Goal: Task Accomplishment & Management: Complete application form

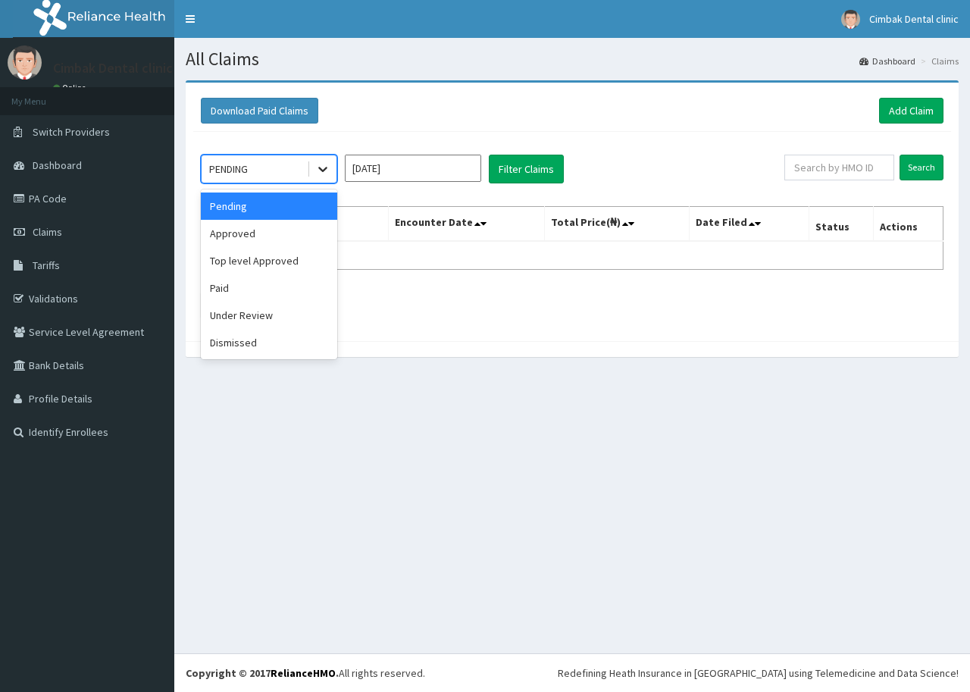
click at [330, 164] on div at bounding box center [322, 168] width 27 height 27
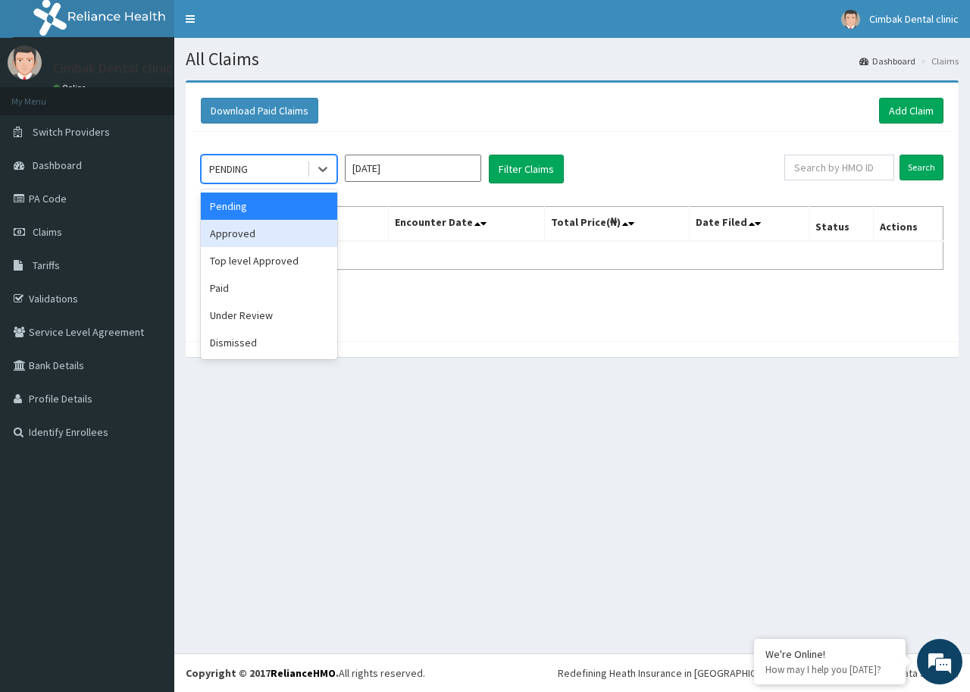
click at [274, 230] on div "Approved" at bounding box center [269, 233] width 136 height 27
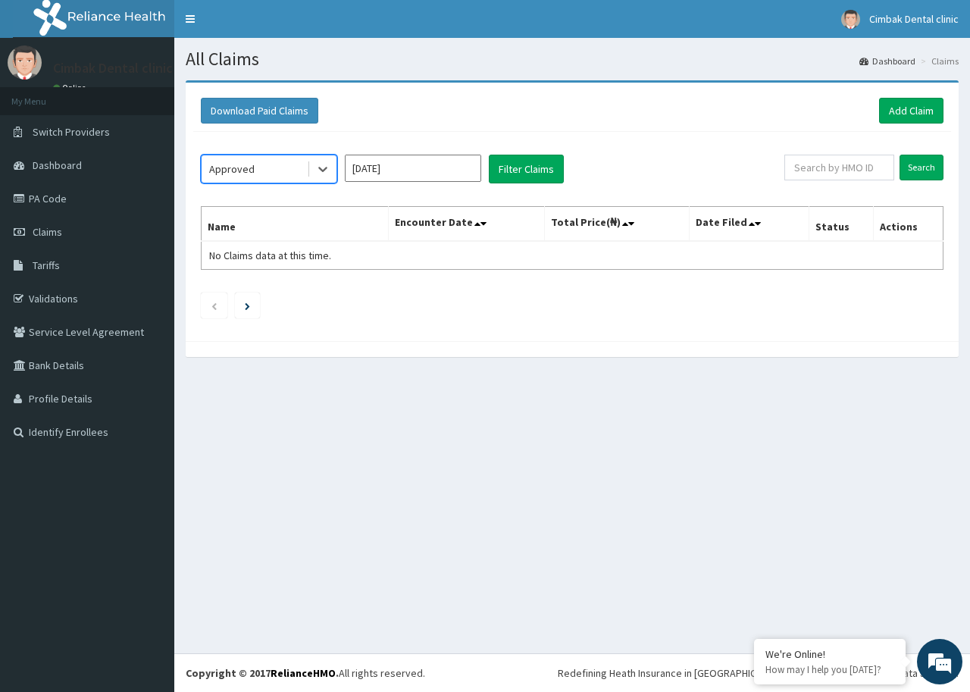
click at [430, 173] on input "Sep 2025" at bounding box center [413, 168] width 136 height 27
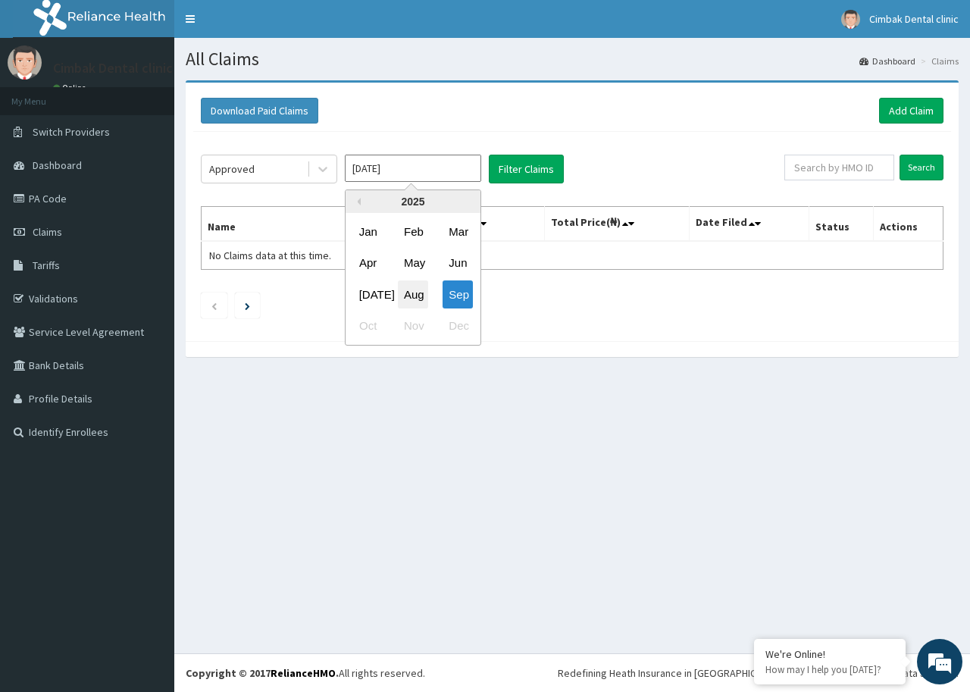
click at [412, 292] on div "Aug" at bounding box center [413, 294] width 30 height 28
type input "Aug 2025"
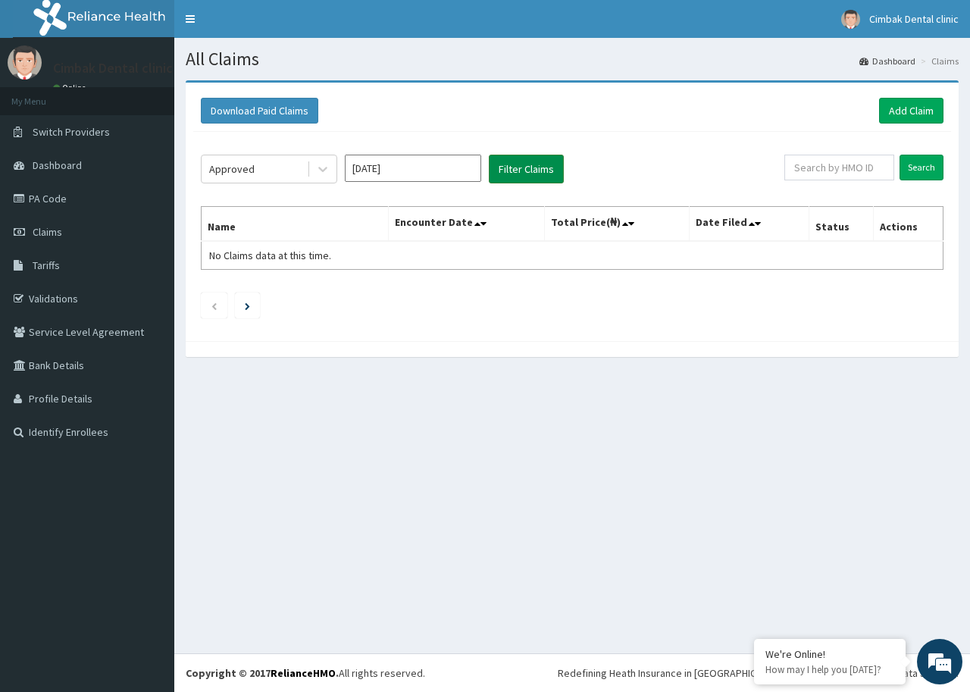
click at [533, 167] on button "Filter Claims" at bounding box center [526, 169] width 75 height 29
click at [319, 172] on icon at bounding box center [322, 168] width 15 height 15
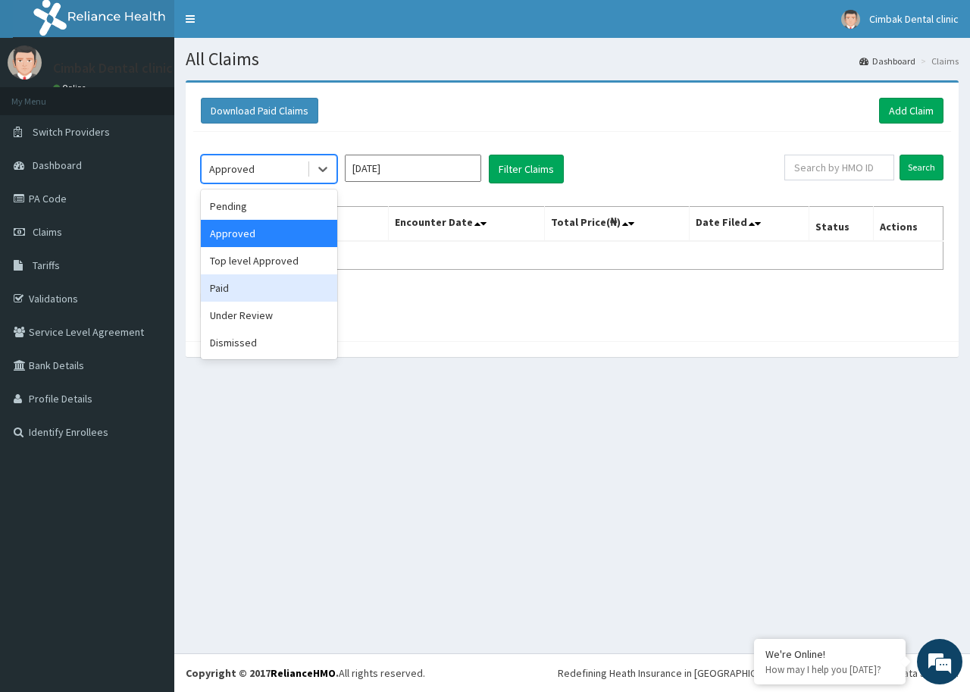
click at [277, 293] on div "Paid" at bounding box center [269, 287] width 136 height 27
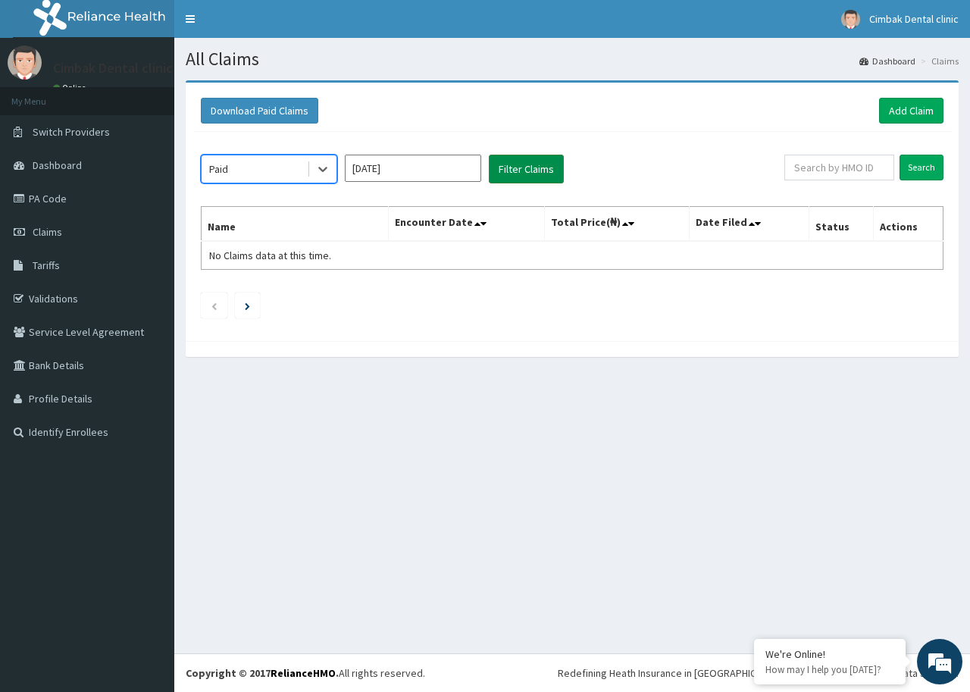
click at [512, 164] on button "Filter Claims" at bounding box center [526, 169] width 75 height 29
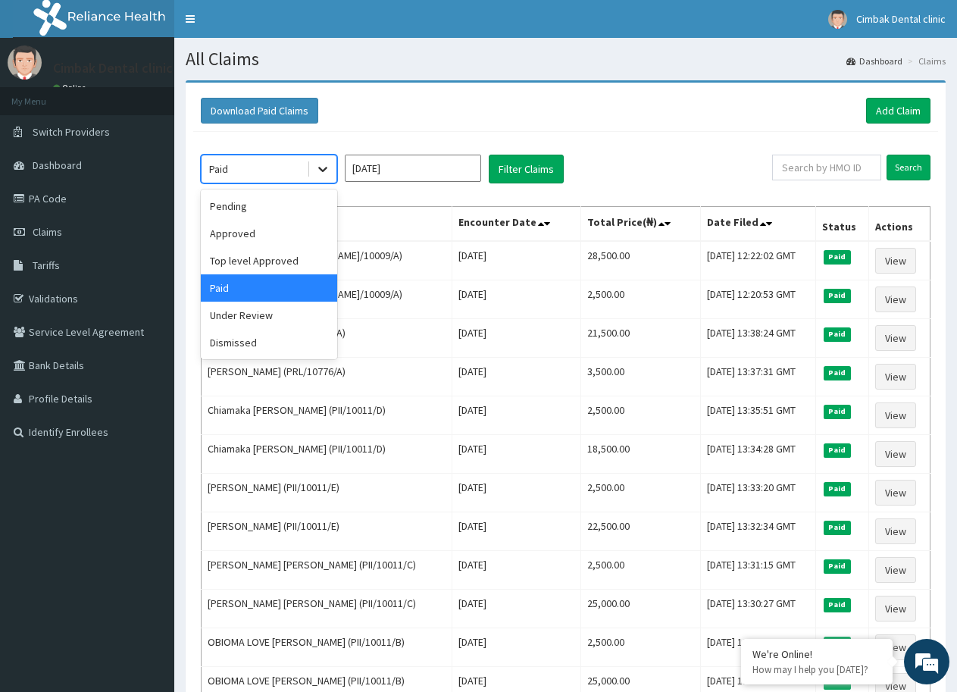
click at [318, 169] on icon at bounding box center [322, 168] width 15 height 15
click at [277, 265] on div "Top level Approved" at bounding box center [269, 260] width 136 height 27
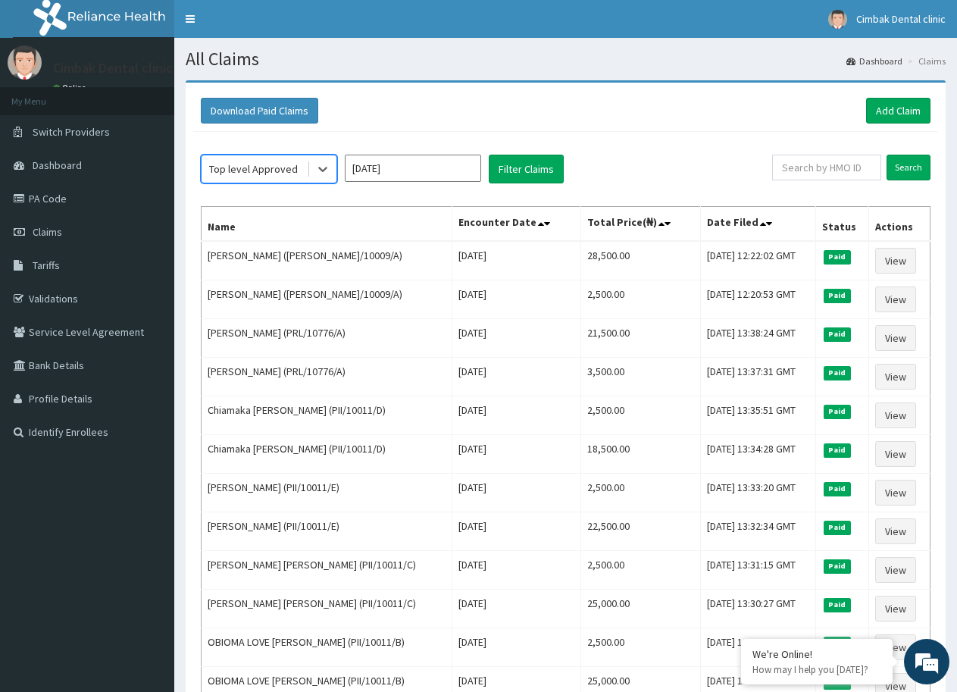
click at [526, 154] on div "option Top level Approved, selected. Select is focused ,type to refine list, pr…" at bounding box center [565, 489] width 745 height 715
click at [516, 165] on button "Filter Claims" at bounding box center [526, 169] width 75 height 29
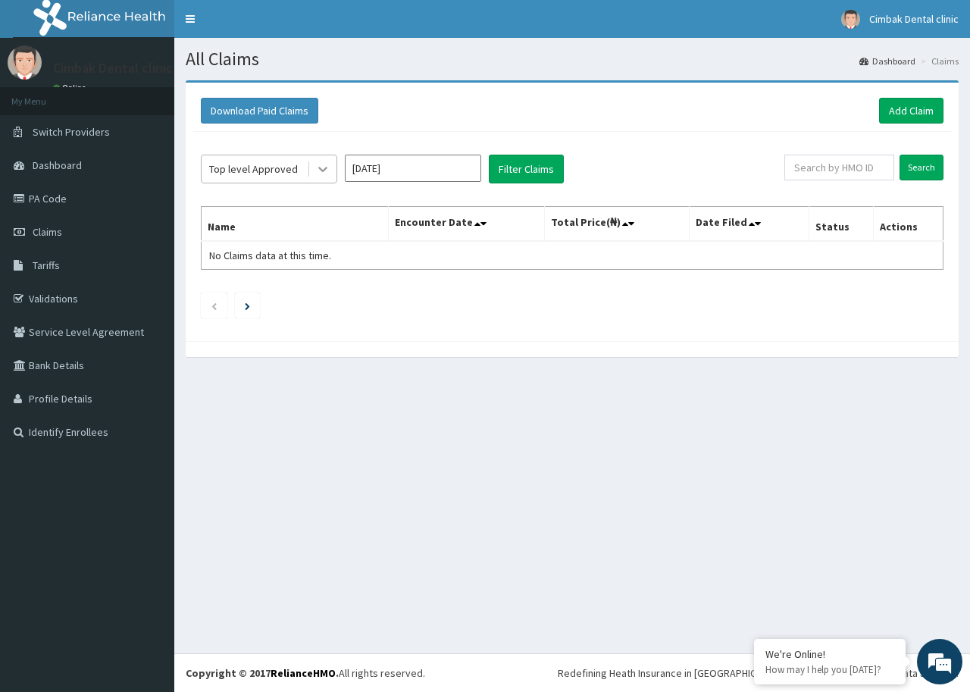
click at [329, 169] on icon at bounding box center [322, 168] width 15 height 15
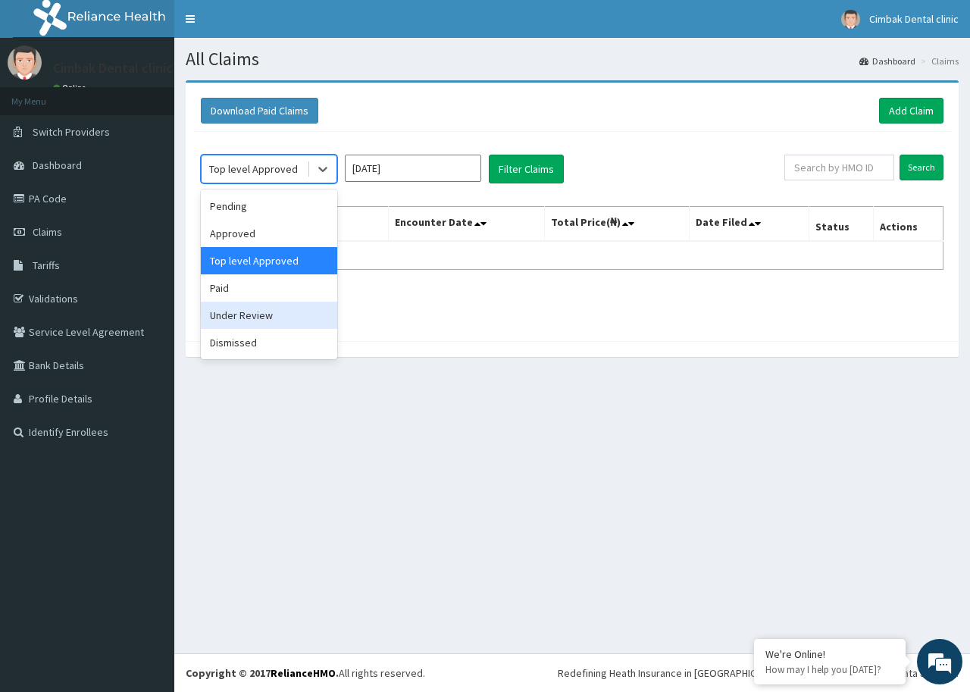
click at [253, 320] on div "Under Review" at bounding box center [269, 315] width 136 height 27
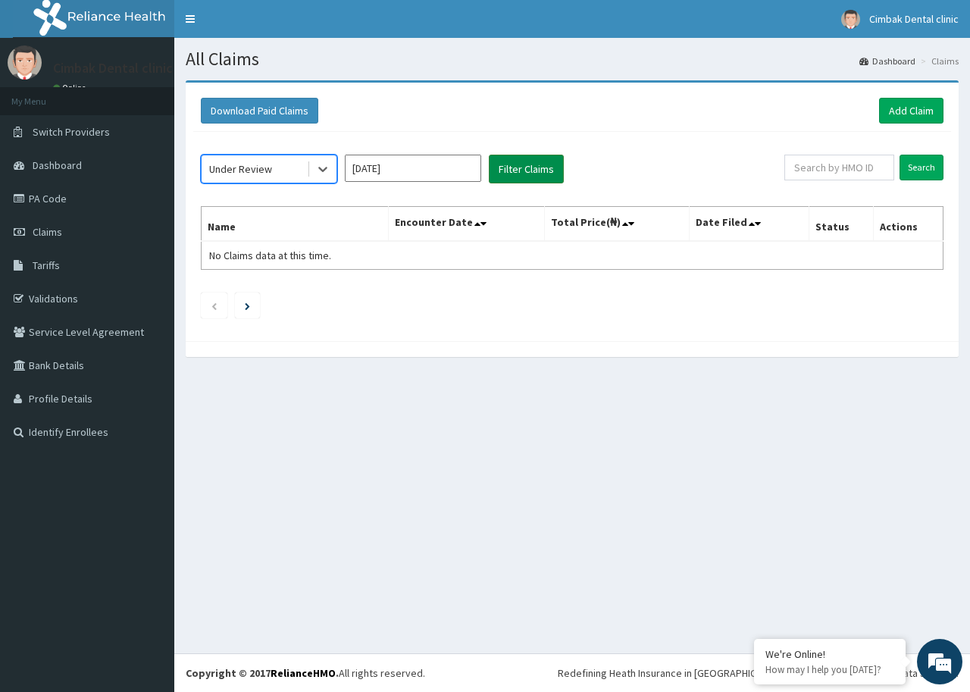
click at [523, 178] on button "Filter Claims" at bounding box center [526, 169] width 75 height 29
click at [321, 168] on icon at bounding box center [322, 168] width 15 height 15
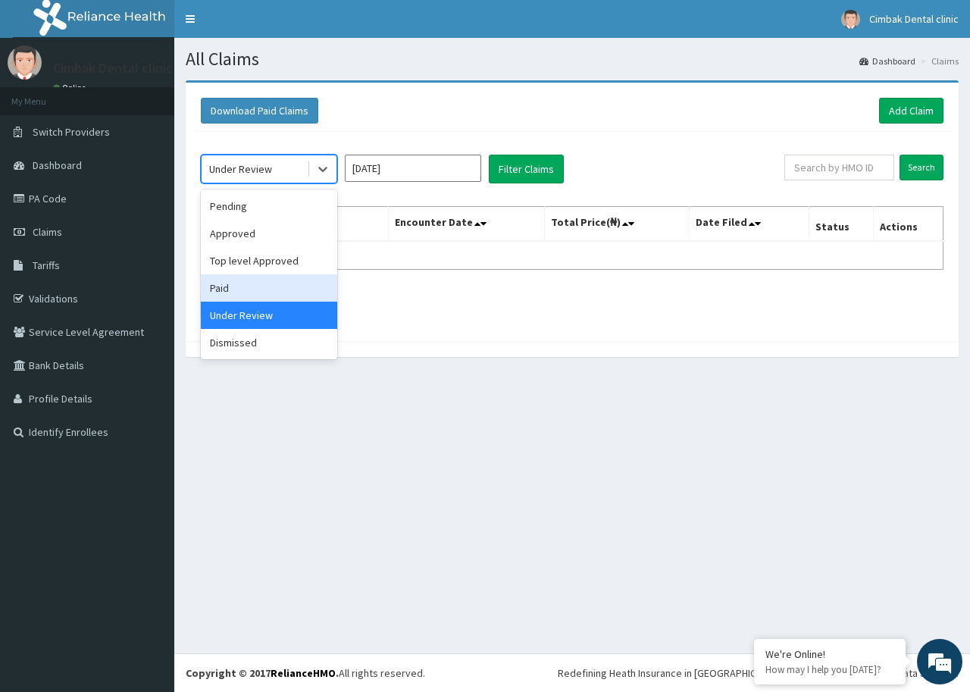
click at [273, 290] on div "Paid" at bounding box center [269, 287] width 136 height 27
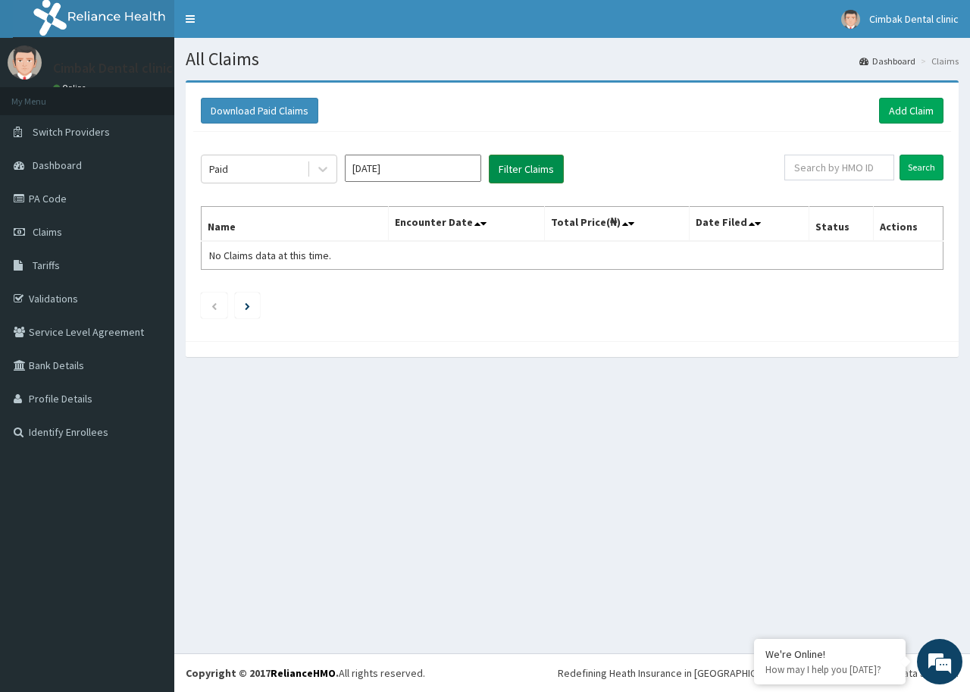
click at [519, 169] on button "Filter Claims" at bounding box center [526, 169] width 75 height 29
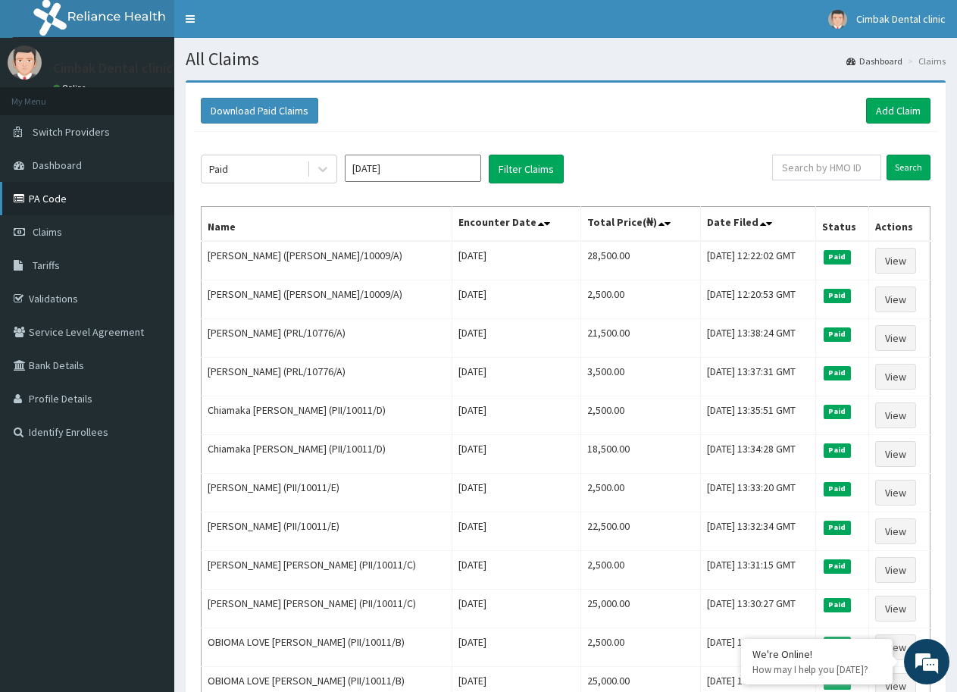
click at [70, 195] on link "PA Code" at bounding box center [87, 198] width 174 height 33
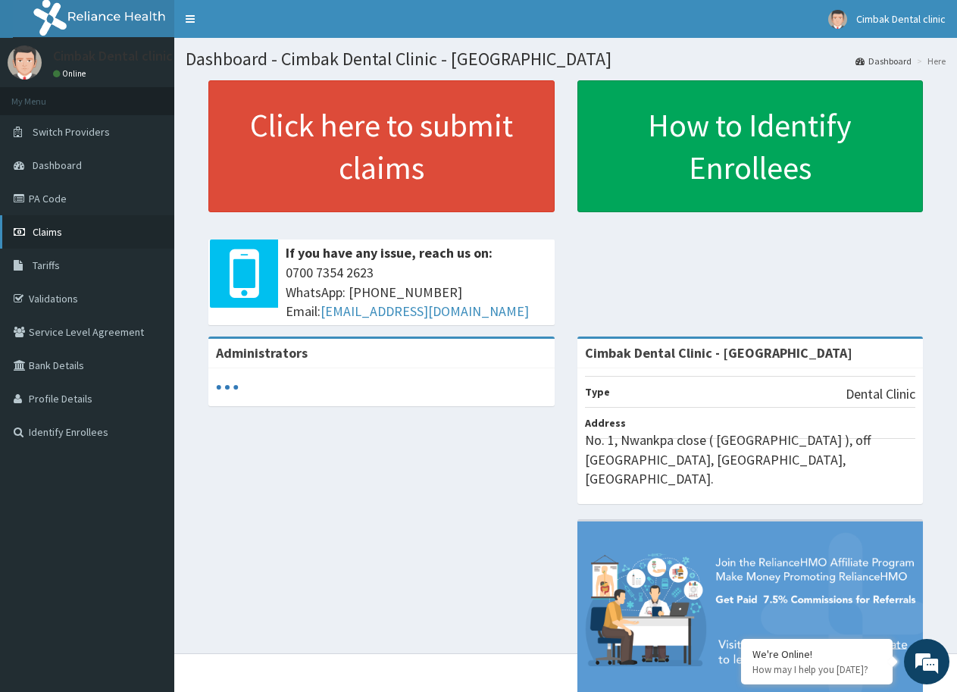
click at [52, 233] on span "Claims" at bounding box center [48, 232] width 30 height 14
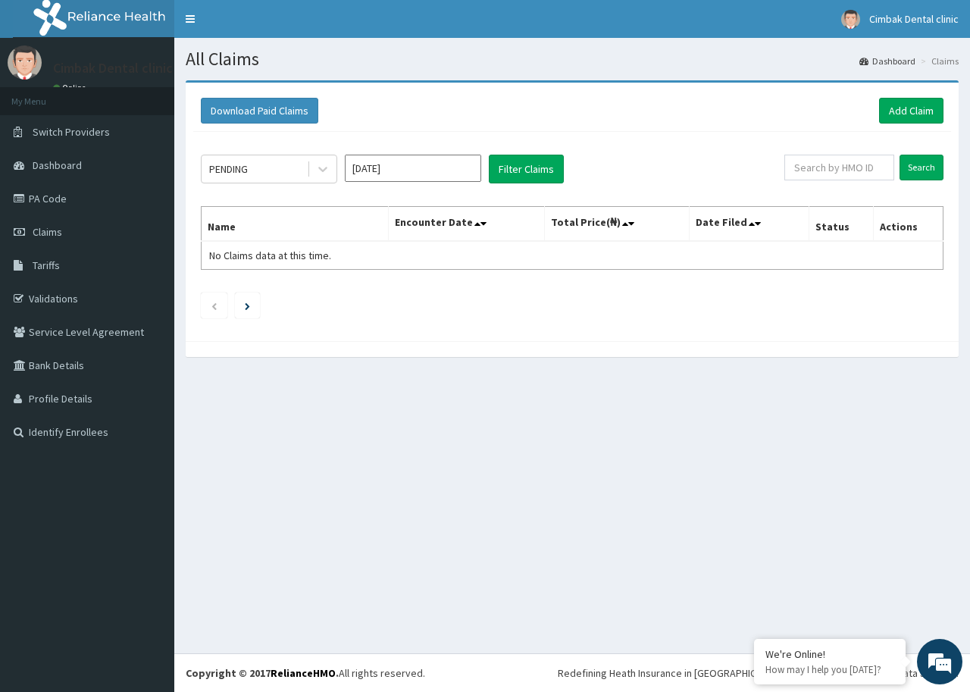
click at [400, 167] on input "[DATE]" at bounding box center [413, 168] width 136 height 27
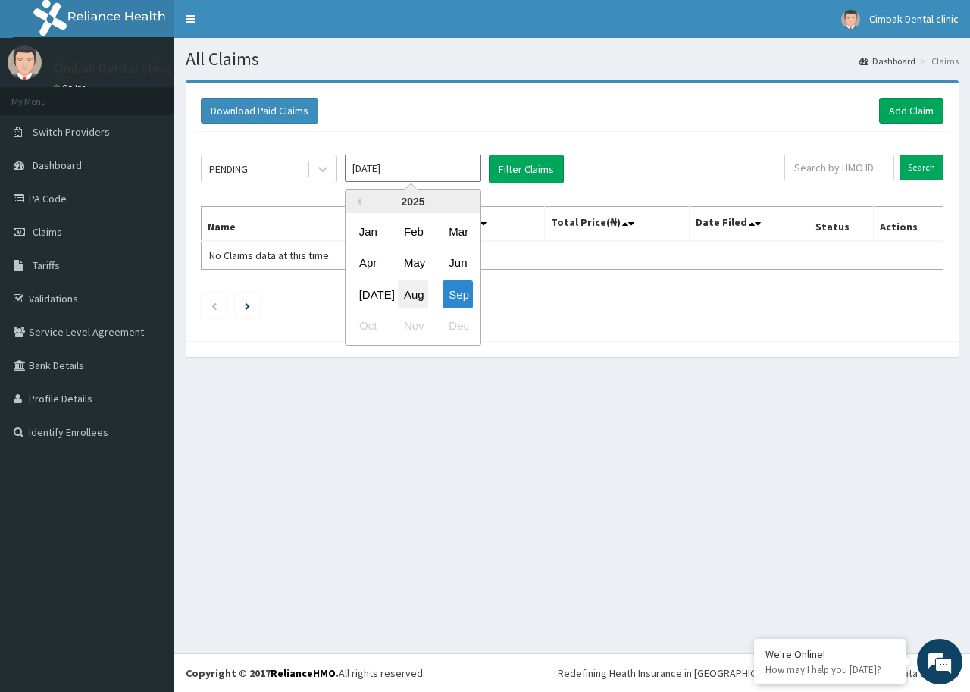
click at [411, 300] on div "Aug" at bounding box center [413, 294] width 30 height 28
click at [379, 170] on input "Aug 2025" at bounding box center [413, 168] width 136 height 27
click at [371, 296] on div "Jul" at bounding box center [368, 294] width 30 height 28
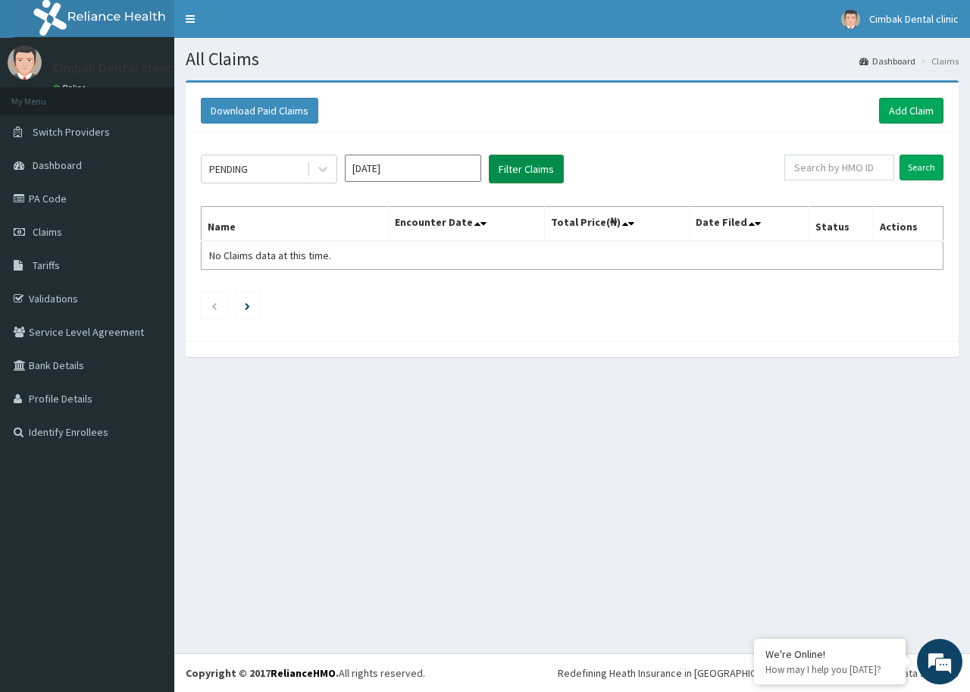
click at [520, 164] on button "Filter Claims" at bounding box center [526, 169] width 75 height 29
drag, startPoint x: 337, startPoint y: 173, endPoint x: 328, endPoint y: 171, distance: 9.2
click at [335, 171] on div "PENDING Jul 2025 Filter Claims" at bounding box center [493, 169] width 584 height 29
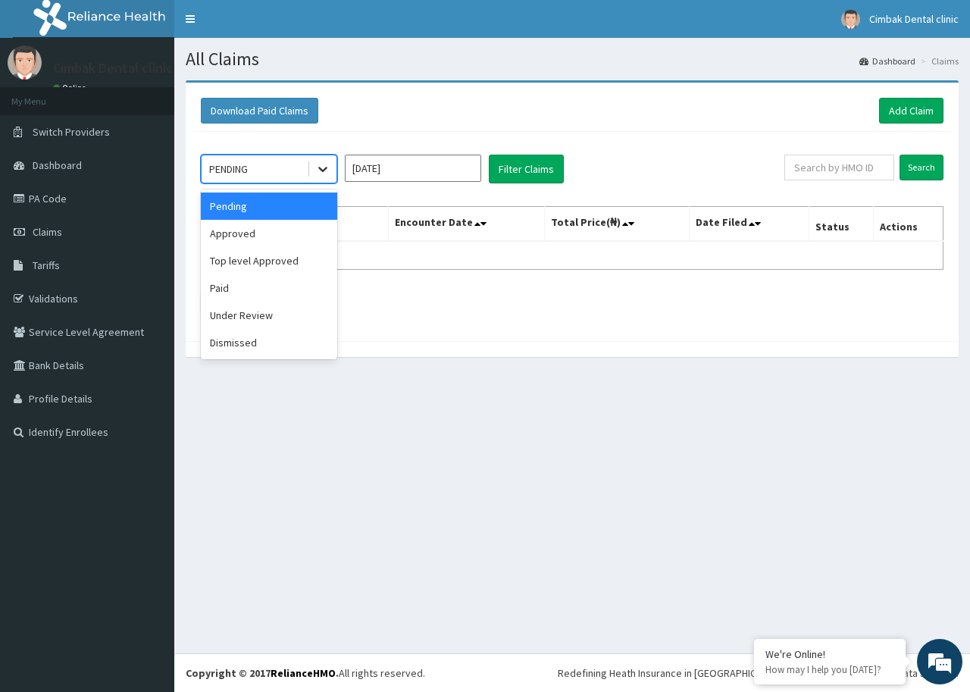
click at [318, 164] on icon at bounding box center [322, 168] width 15 height 15
click at [286, 283] on div "Paid" at bounding box center [269, 287] width 136 height 27
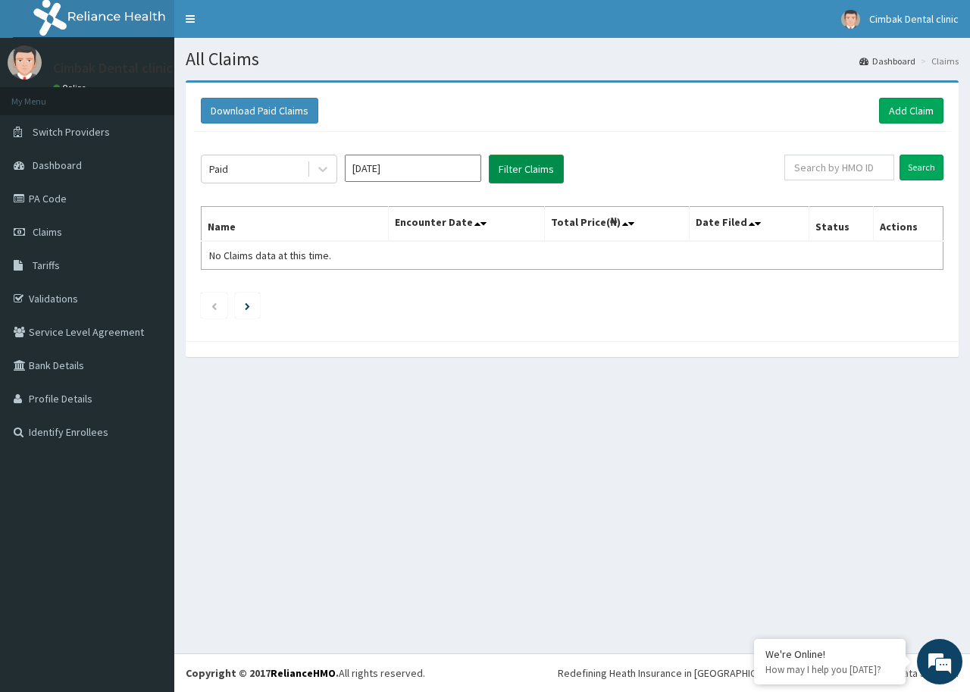
click at [507, 167] on button "Filter Claims" at bounding box center [526, 169] width 75 height 29
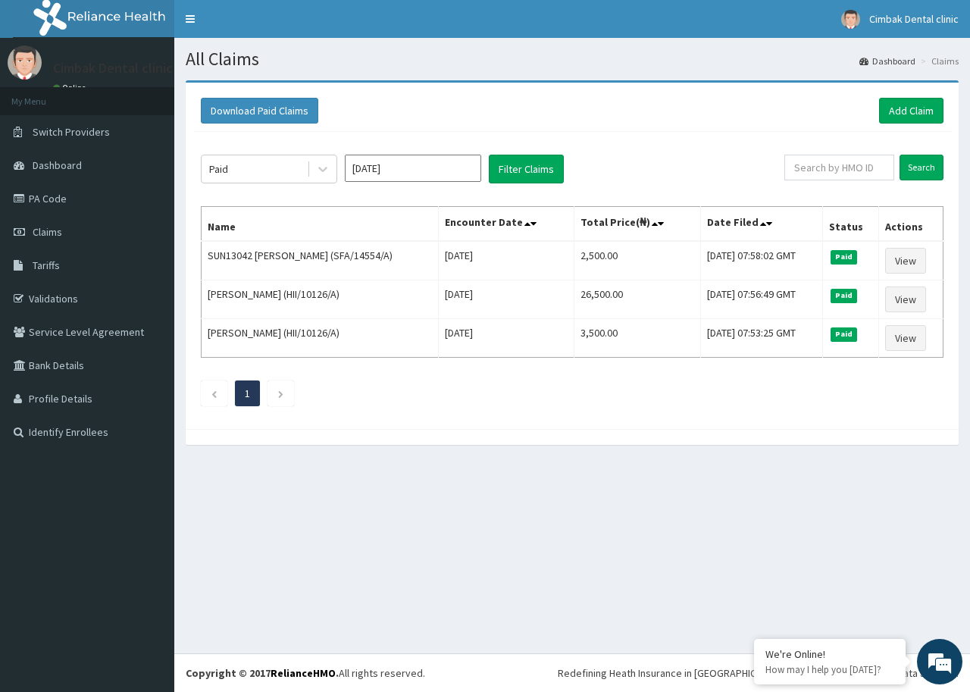
click at [403, 168] on input "Jul 2025" at bounding box center [413, 168] width 136 height 27
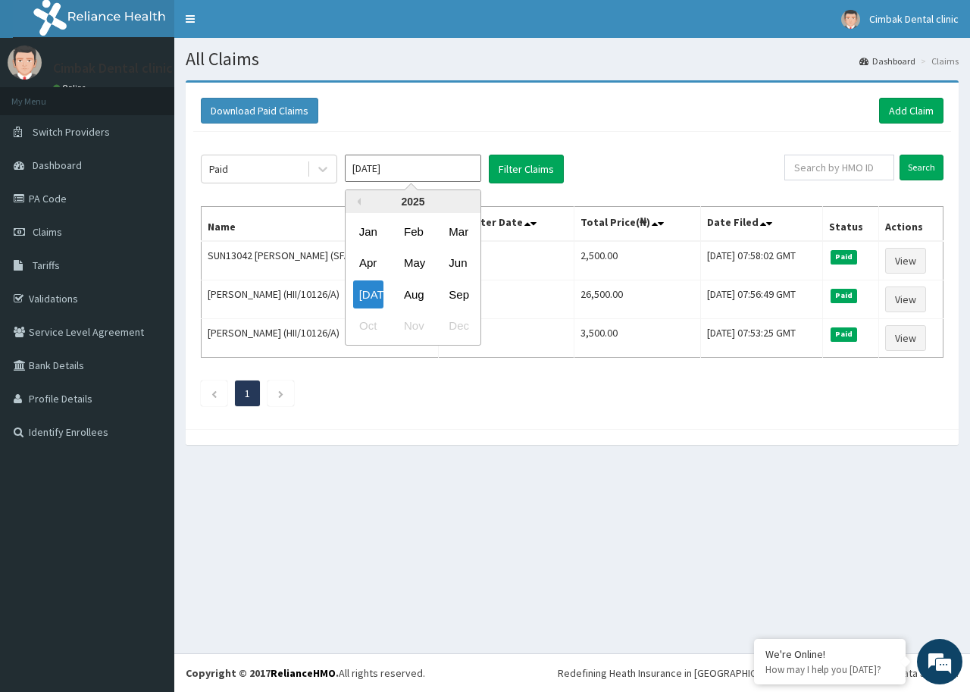
click at [403, 168] on input "Jul 2025" at bounding box center [413, 168] width 136 height 27
click at [427, 293] on div "Aug" at bounding box center [413, 294] width 30 height 28
type input "Aug 2025"
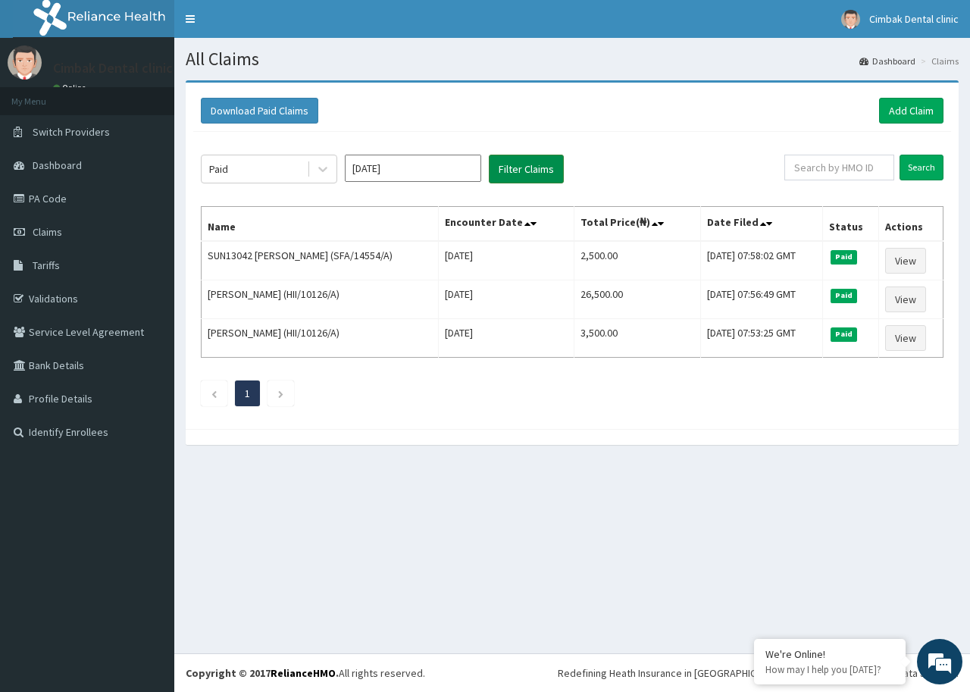
click at [499, 171] on button "Filter Claims" at bounding box center [526, 169] width 75 height 29
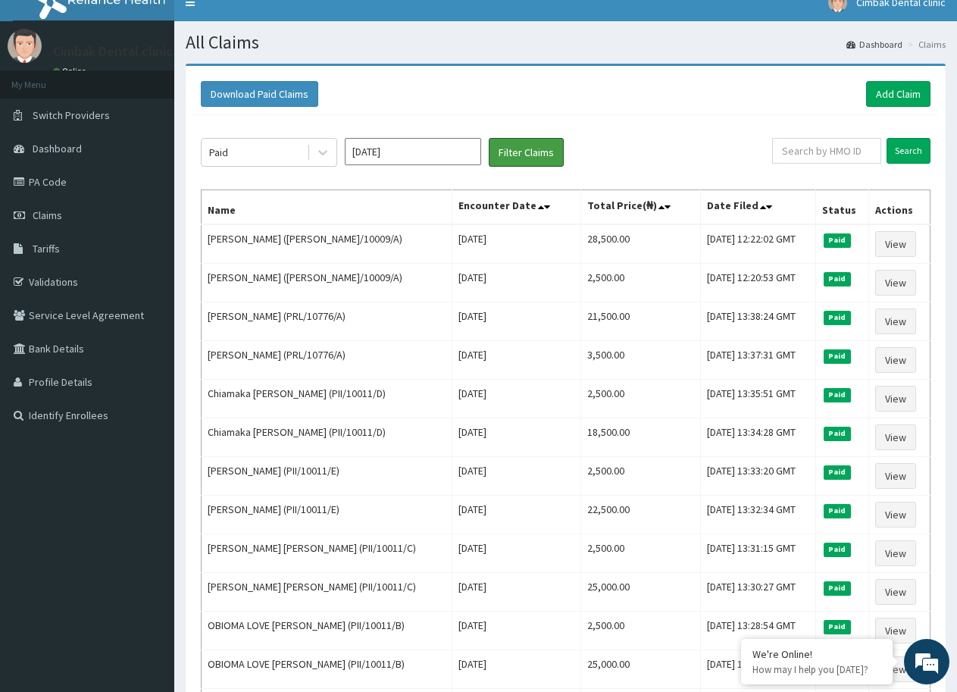
scroll to position [11, 0]
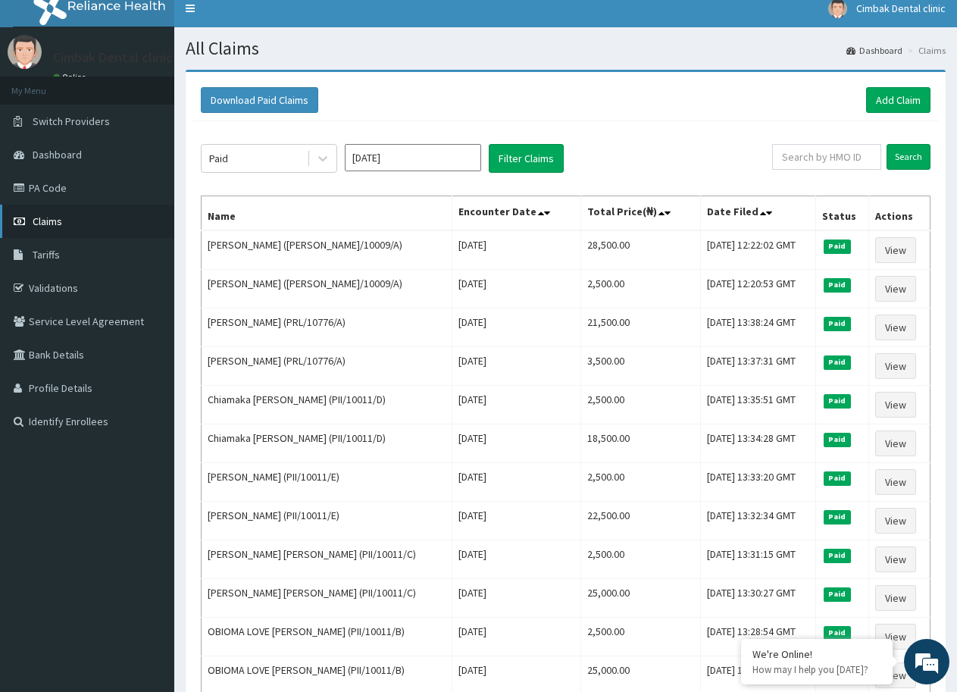
click at [51, 216] on span "Claims" at bounding box center [48, 221] width 30 height 14
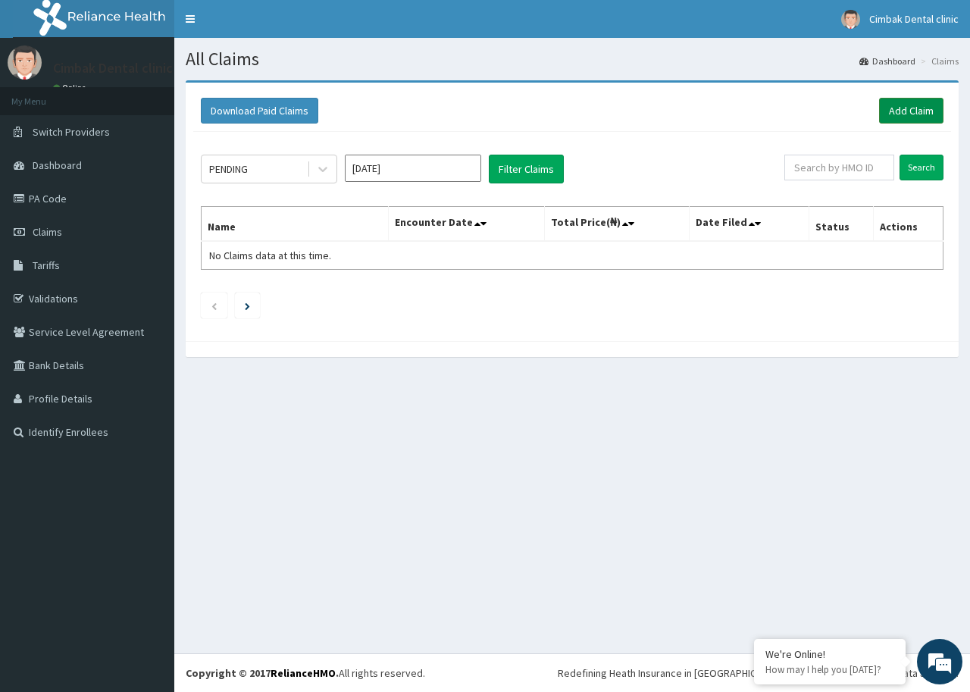
click at [904, 112] on link "Add Claim" at bounding box center [911, 111] width 64 height 26
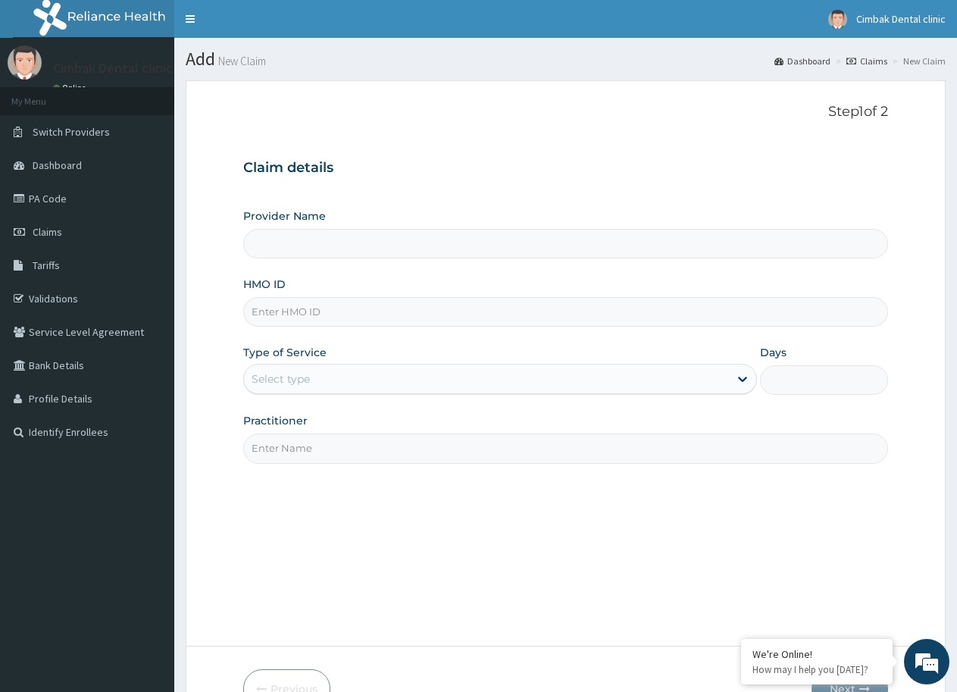
click at [327, 240] on input "Provider Name" at bounding box center [565, 244] width 645 height 30
click at [348, 320] on input "HMO ID" at bounding box center [565, 312] width 645 height 30
type input "Cimbak Dental Clinic - Rumuogba"
paste input "SFA/10031/C"
type input "SFA/10031/C"
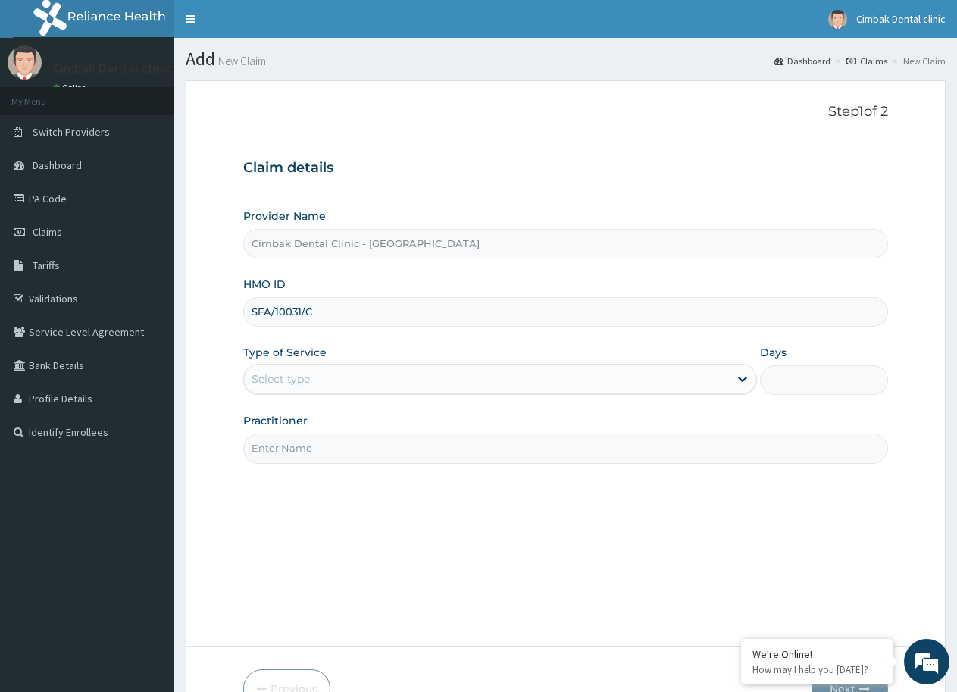
click at [487, 400] on div "Provider Name Cimbak Dental Clinic - Rumuogba HMO ID SFA/10031/C Type of Servic…" at bounding box center [565, 335] width 645 height 255
click at [334, 399] on div "Provider Name Cimbak Dental Clinic - Rumuogba HMO ID SFA/10031/C Type of Servic…" at bounding box center [565, 335] width 645 height 255
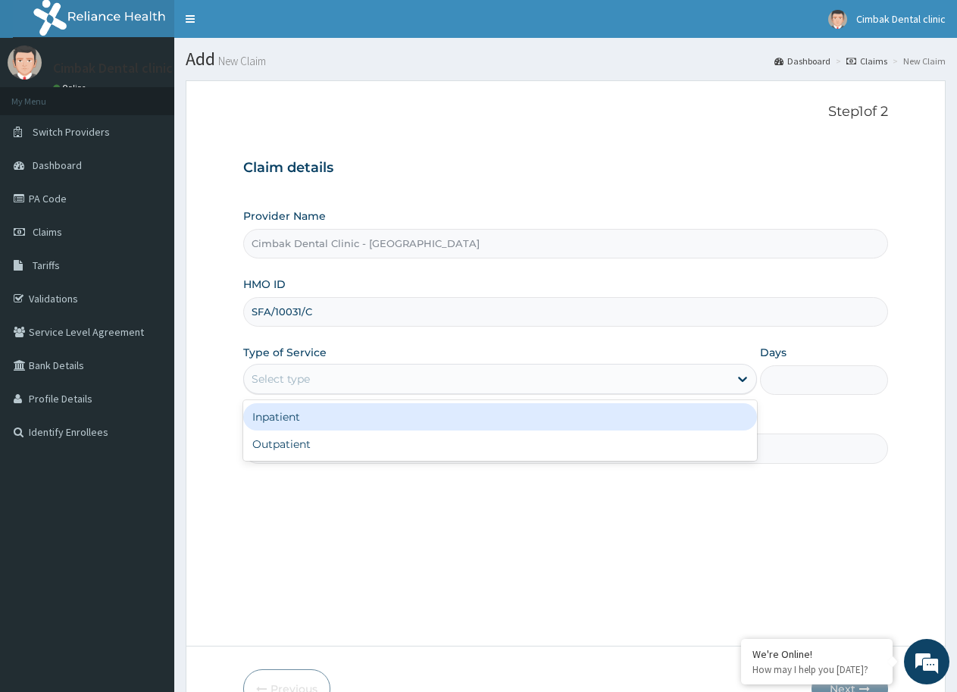
click at [337, 379] on div "Select type" at bounding box center [486, 379] width 484 height 24
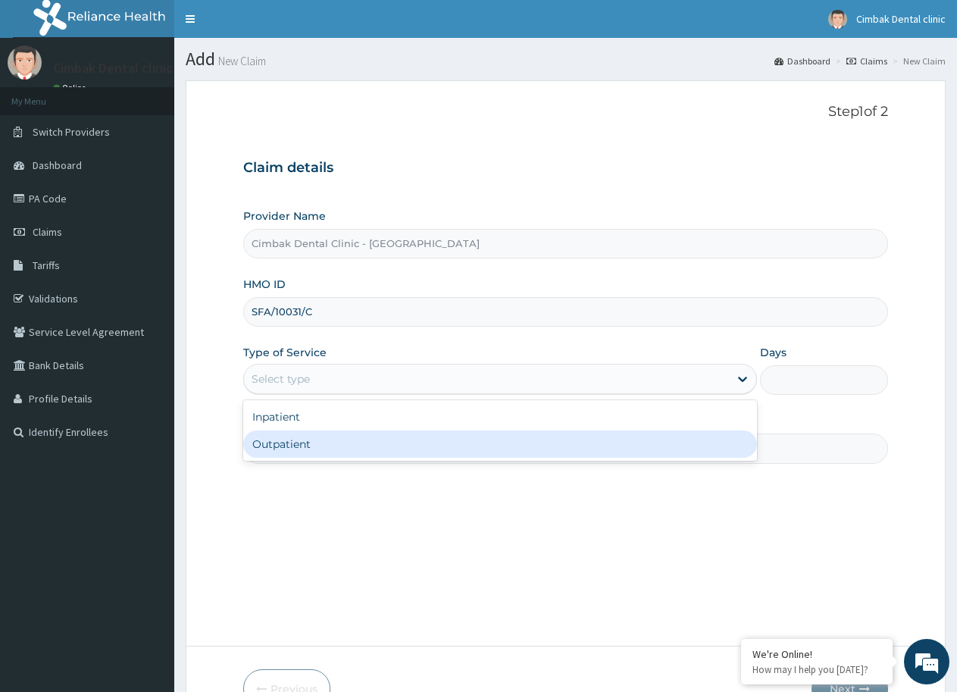
click at [349, 446] on div "Outpatient" at bounding box center [499, 444] width 513 height 27
type input "1"
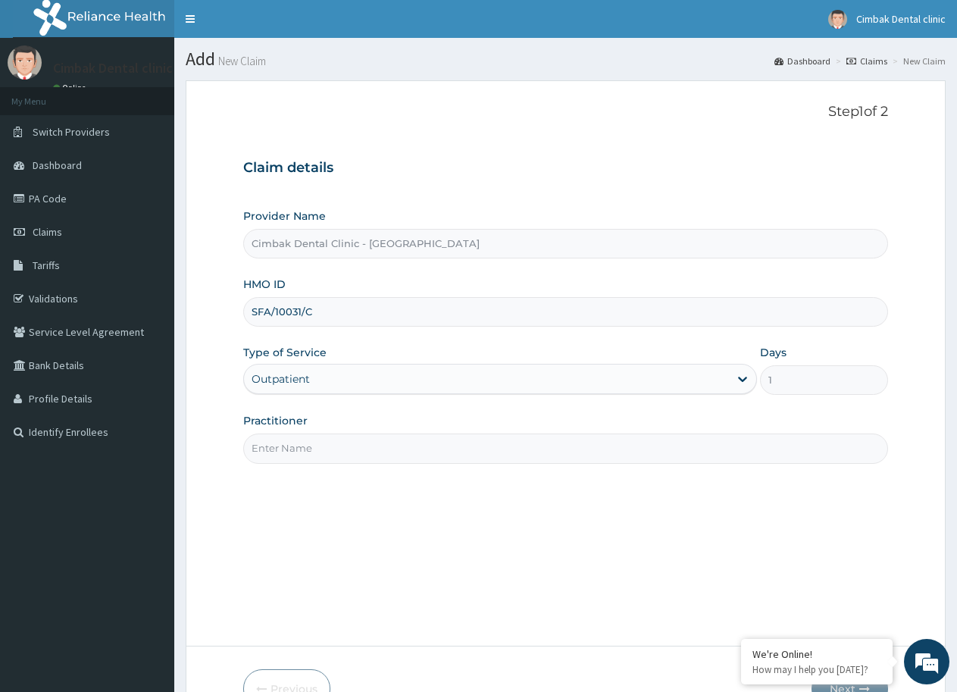
click at [346, 431] on div "Practitioner" at bounding box center [565, 438] width 645 height 50
click at [337, 447] on input "Practitioner" at bounding box center [565, 449] width 645 height 30
drag, startPoint x: 337, startPoint y: 447, endPoint x: 340, endPoint y: 458, distance: 10.9
click at [337, 449] on input "Practitioner" at bounding box center [565, 449] width 645 height 30
click at [738, 639] on em at bounding box center [741, 640] width 15 height 15
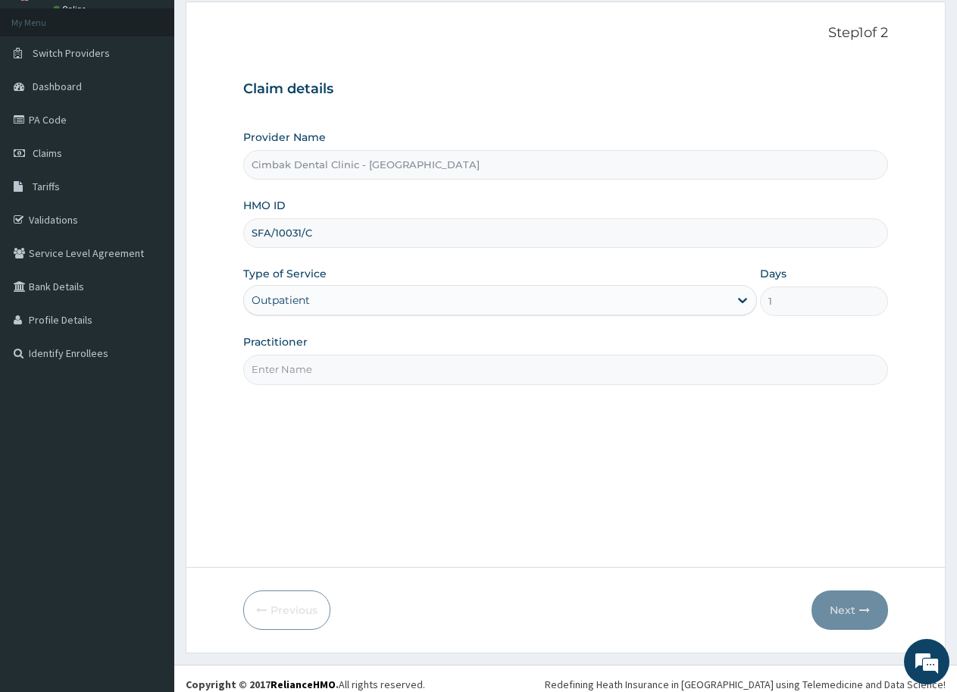
scroll to position [90, 0]
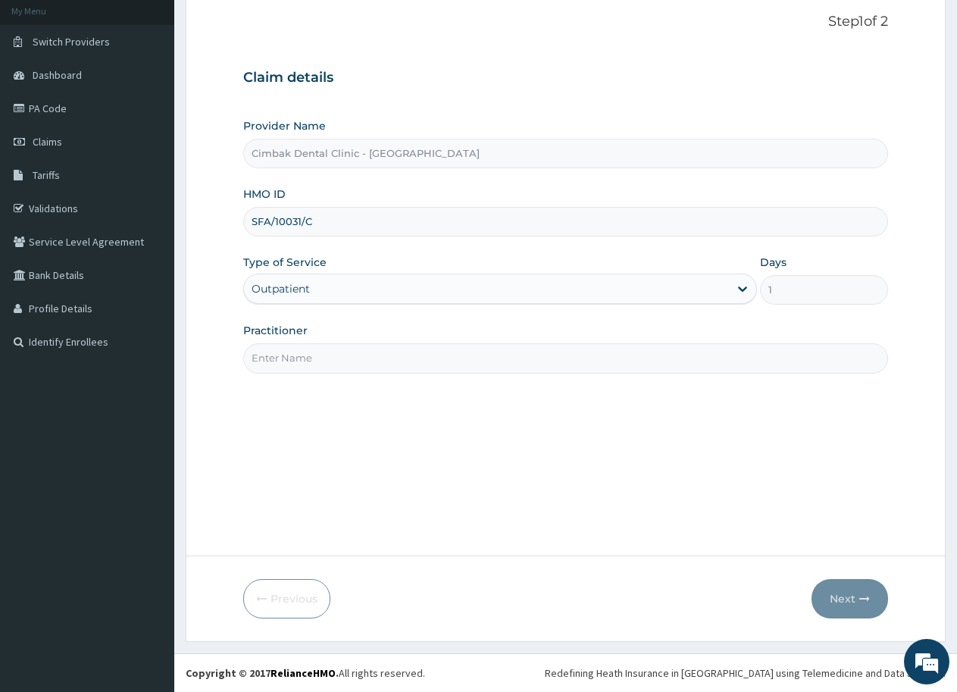
click at [440, 364] on input "Practitioner" at bounding box center [565, 358] width 645 height 30
type input "DR. MBAKOGU I. CELESTINE"
click at [853, 601] on button "Next" at bounding box center [850, 598] width 77 height 39
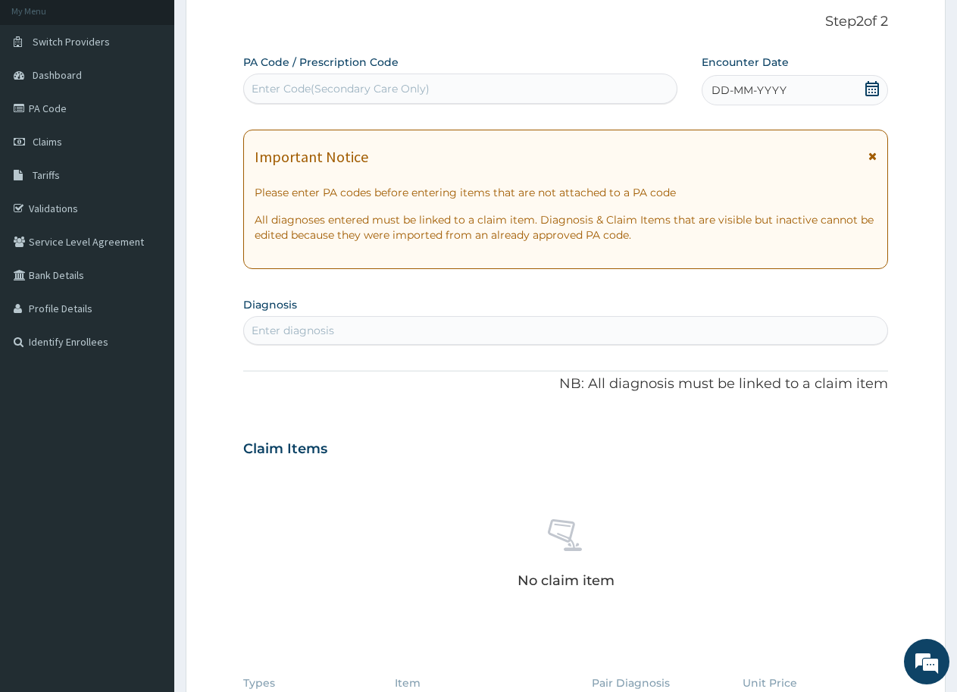
drag, startPoint x: 405, startPoint y: 89, endPoint x: 313, endPoint y: 83, distance: 92.7
click at [307, 85] on div "Enter Code(Secondary Care Only)" at bounding box center [341, 88] width 178 height 15
paste input "PA/CDA082"
type input "PA/CDA082"
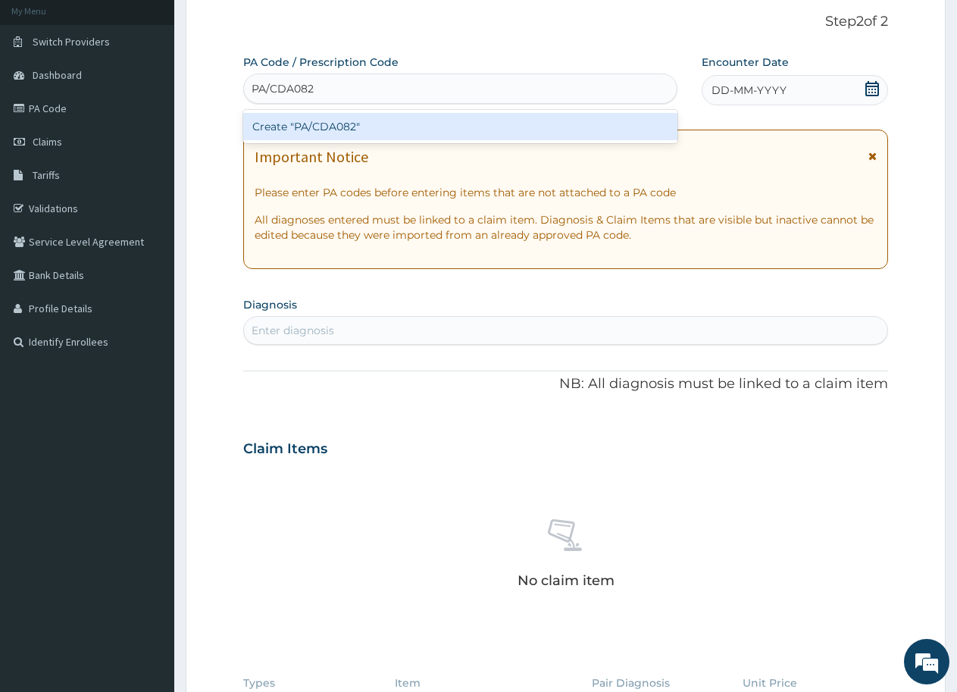
click at [337, 130] on div "Create "PA/CDA082"" at bounding box center [460, 126] width 434 height 27
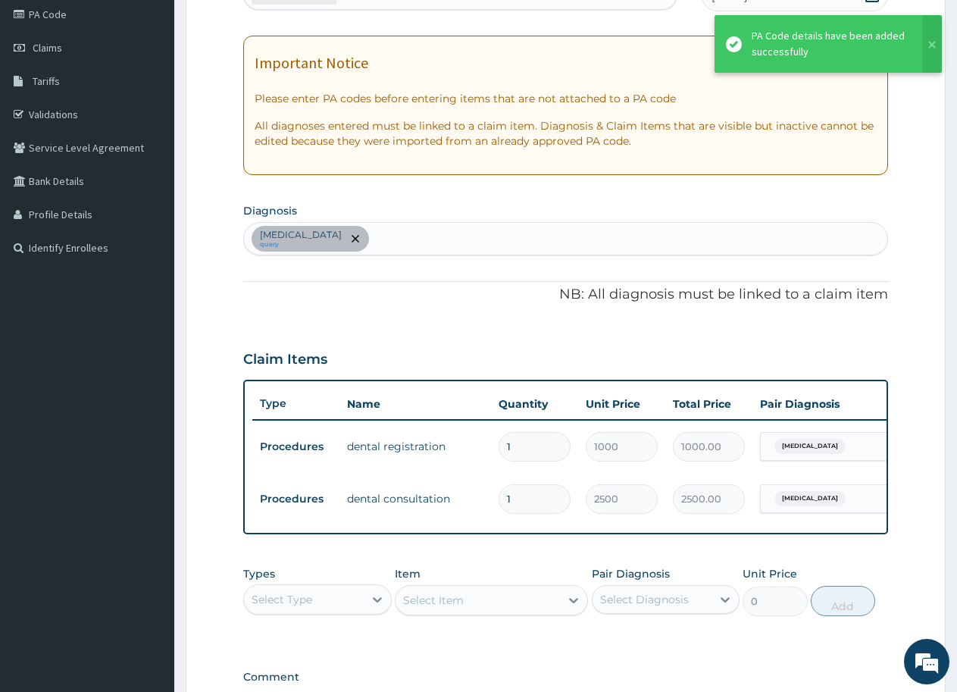
scroll to position [394, 0]
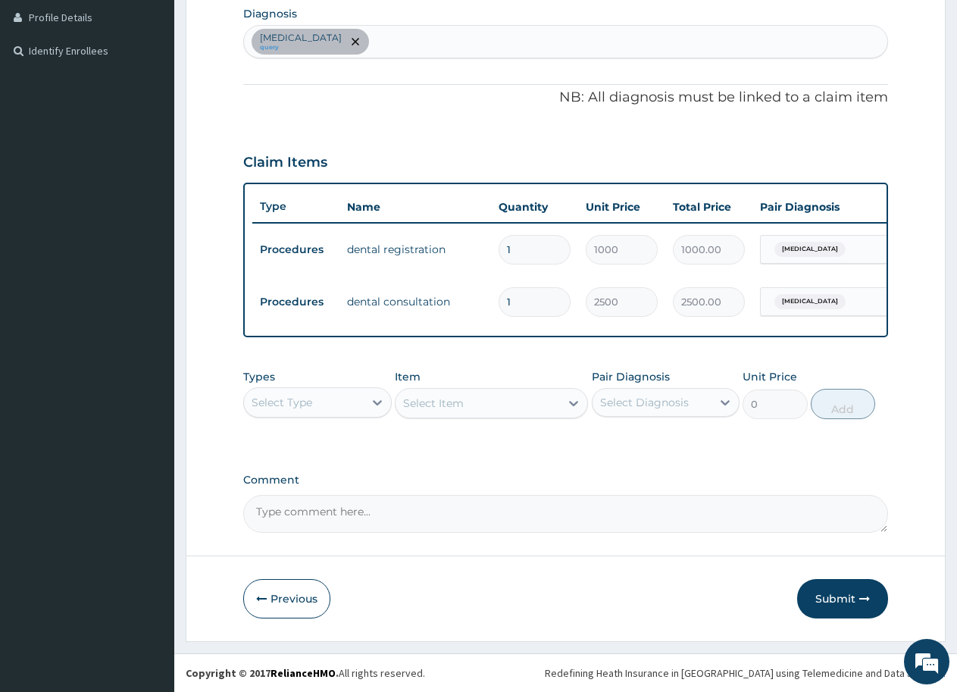
click at [294, 511] on textarea "Comment" at bounding box center [565, 514] width 645 height 38
type textarea "TOTAL = 3,500"
click at [831, 597] on button "Submit" at bounding box center [842, 598] width 91 height 39
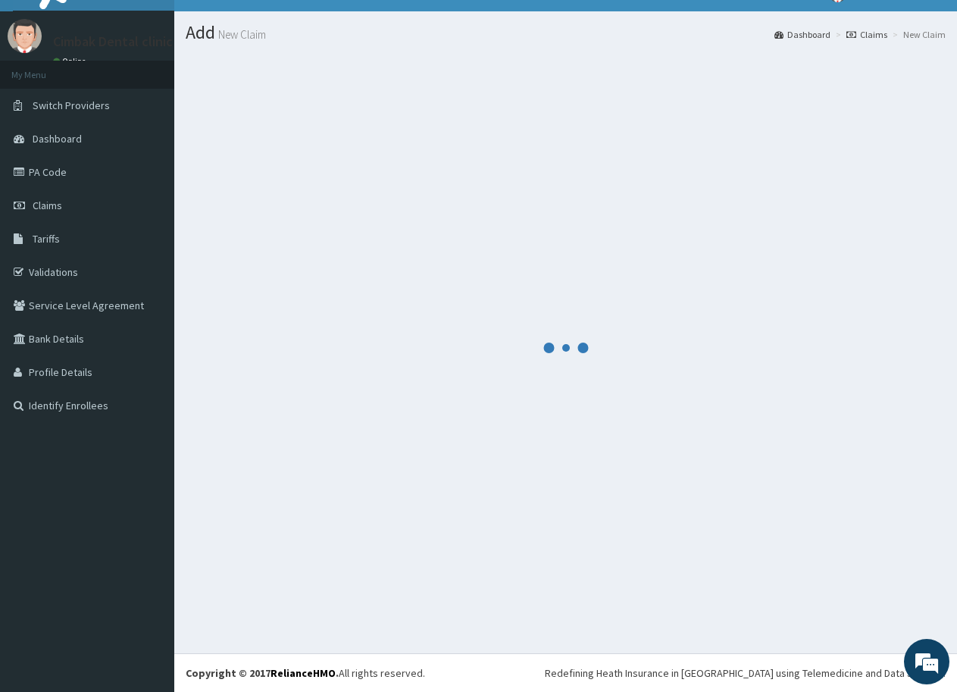
scroll to position [27, 0]
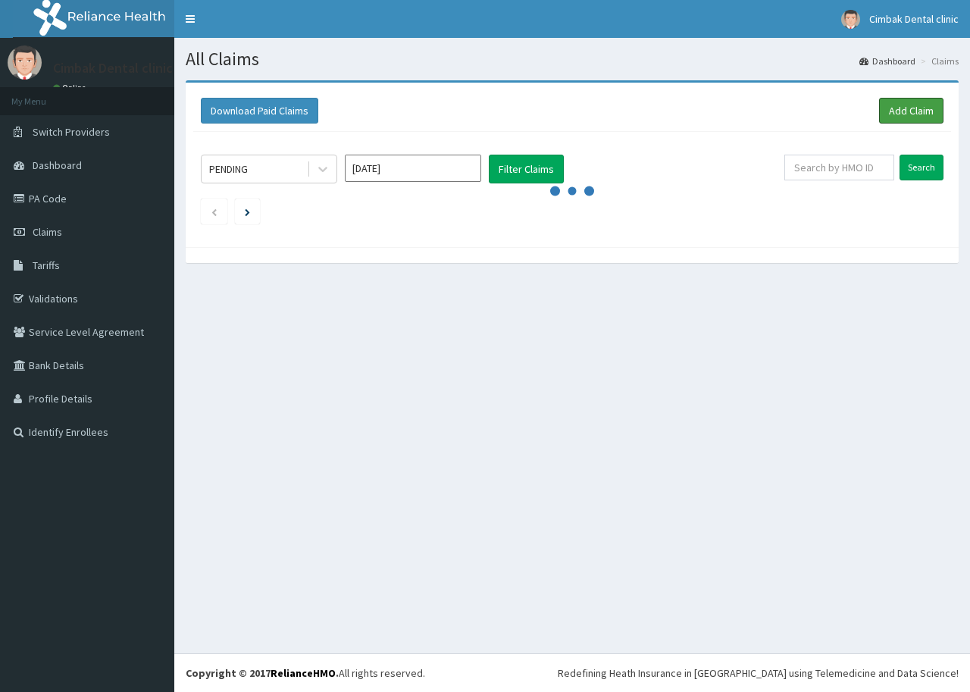
click at [913, 116] on link "Add Claim" at bounding box center [911, 111] width 64 height 26
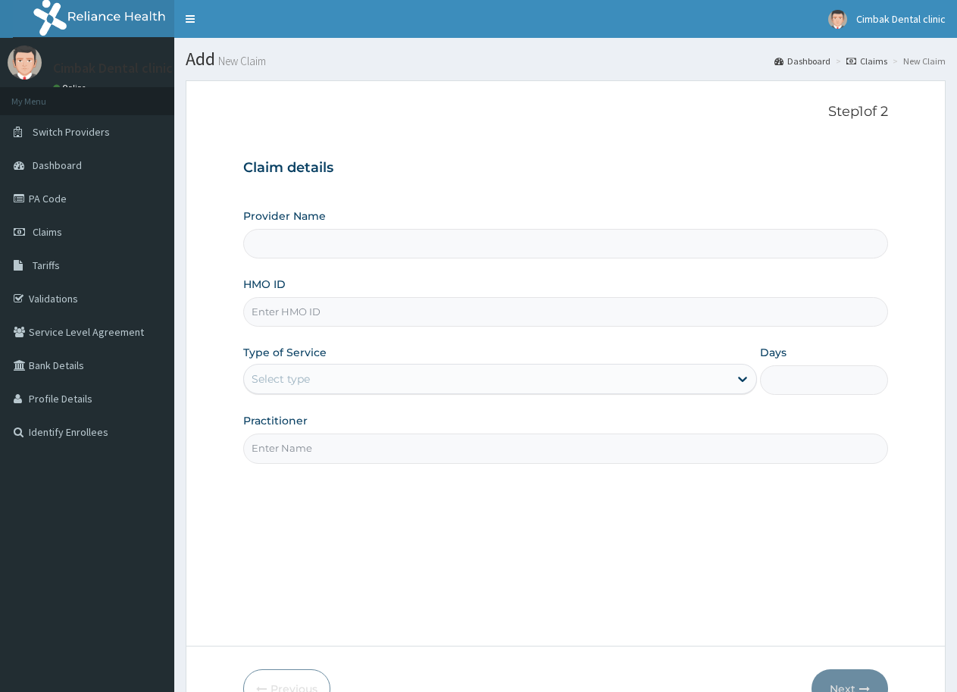
drag, startPoint x: 0, startPoint y: 0, endPoint x: 310, endPoint y: 319, distance: 444.9
click at [310, 319] on input "HMO ID" at bounding box center [565, 312] width 645 height 30
paste input "PGM/10004/A"
type input "PGM/10004/A"
click at [671, 449] on input "Practitioner" at bounding box center [565, 449] width 645 height 30
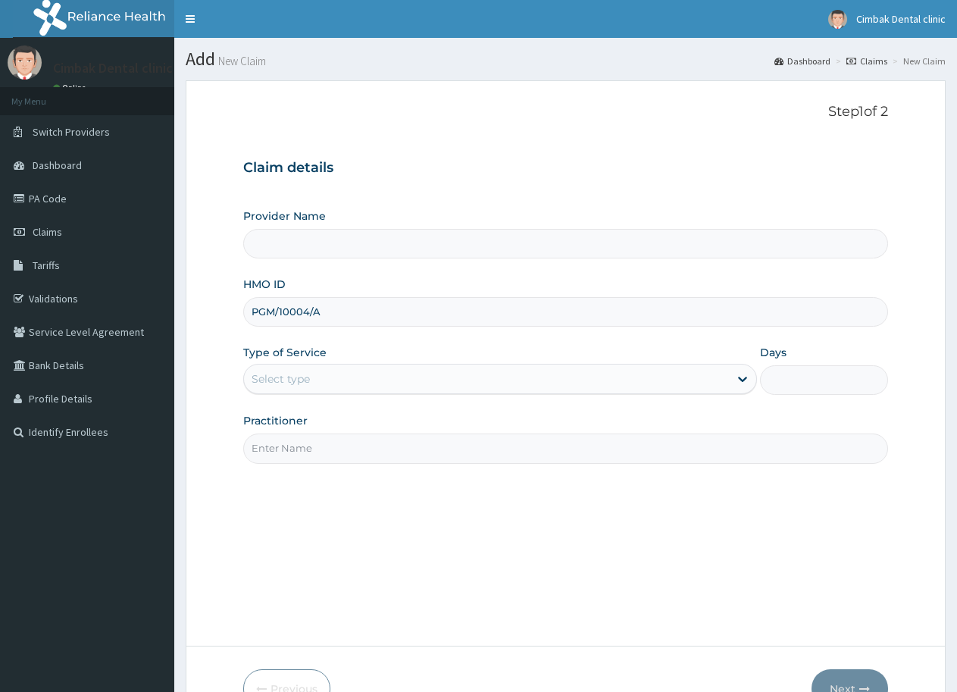
type input "DR. MBAKOGU I. CELESTINE"
type input "Cimbak Dental Clinic - Rumuogba"
click at [838, 390] on input "Days" at bounding box center [824, 380] width 128 height 30
type input "1"
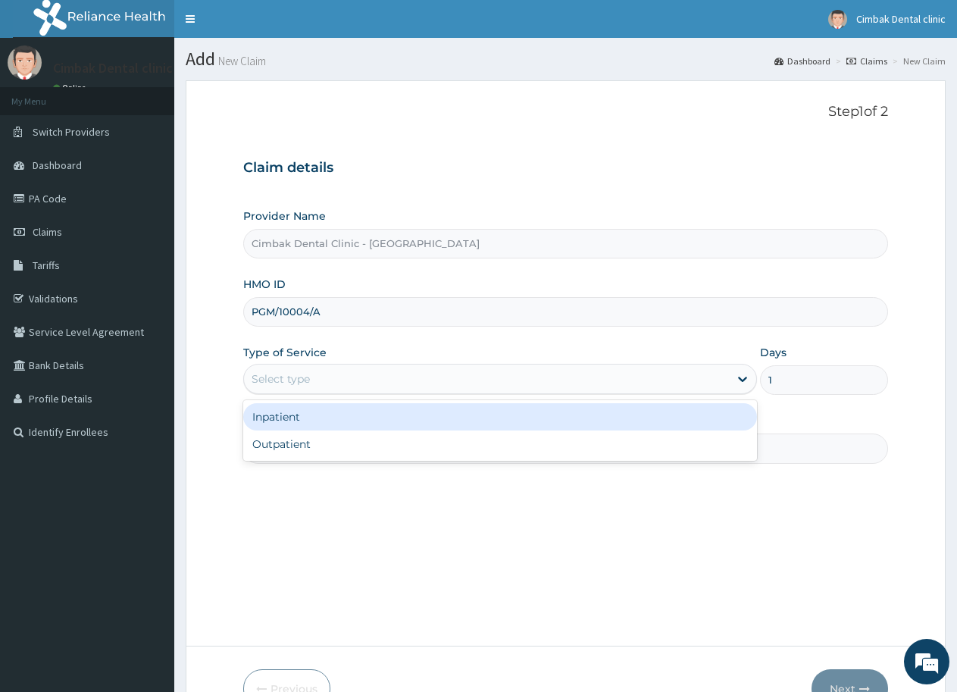
click at [340, 372] on div "Select type" at bounding box center [486, 379] width 484 height 24
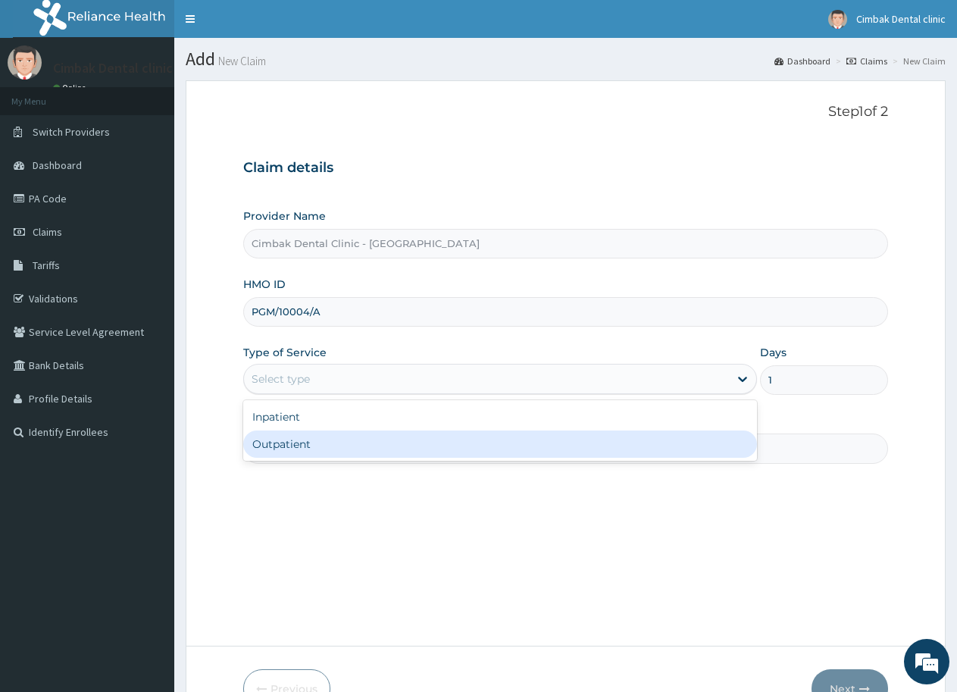
click at [331, 448] on div "Outpatient" at bounding box center [499, 444] width 513 height 27
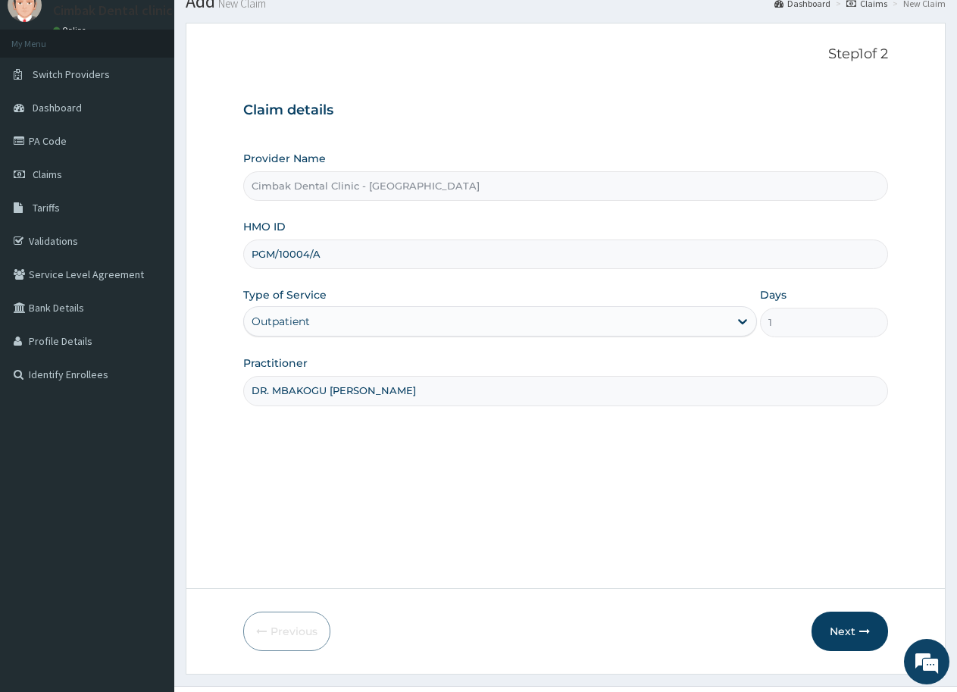
scroll to position [90, 0]
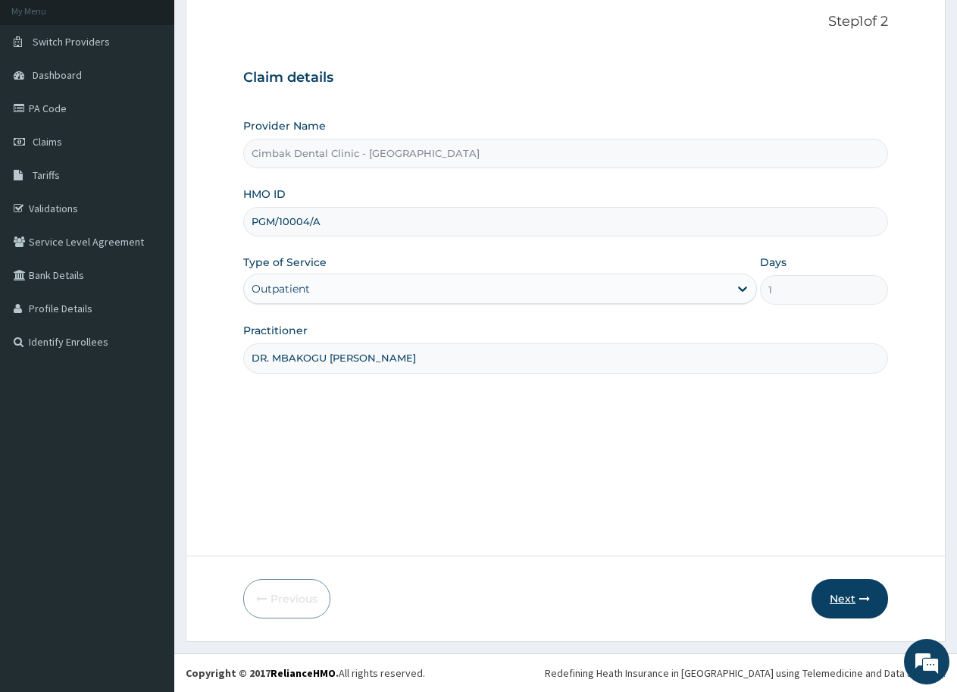
click at [840, 595] on button "Next" at bounding box center [850, 598] width 77 height 39
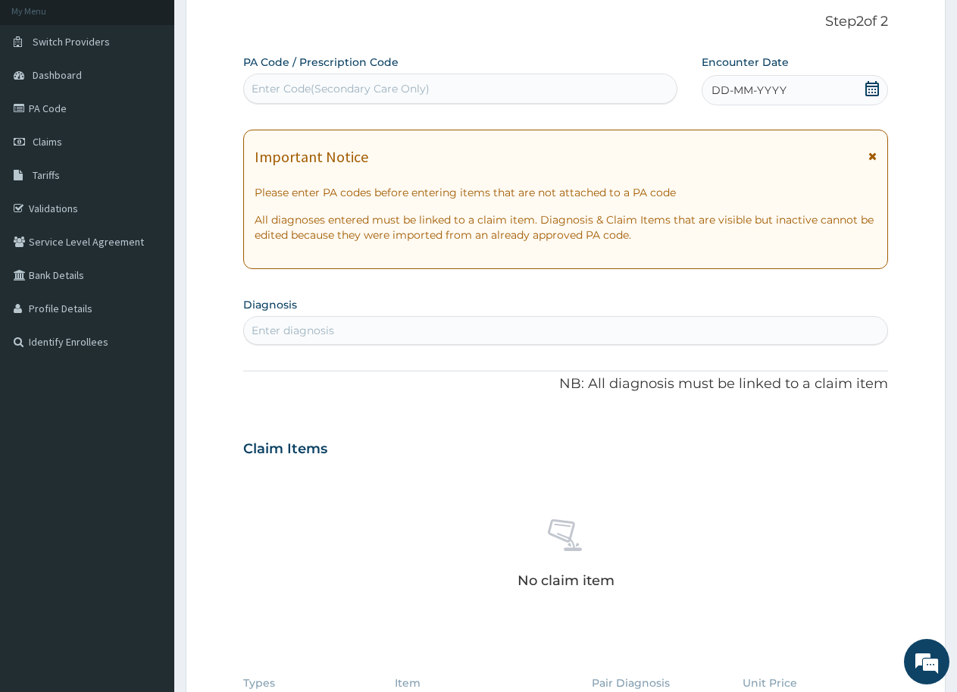
scroll to position [0, 0]
click at [290, 87] on div "Enter Code(Secondary Care Only)" at bounding box center [341, 88] width 178 height 15
paste input "PA/7ECEE1"
type input "PA/7ECEE1"
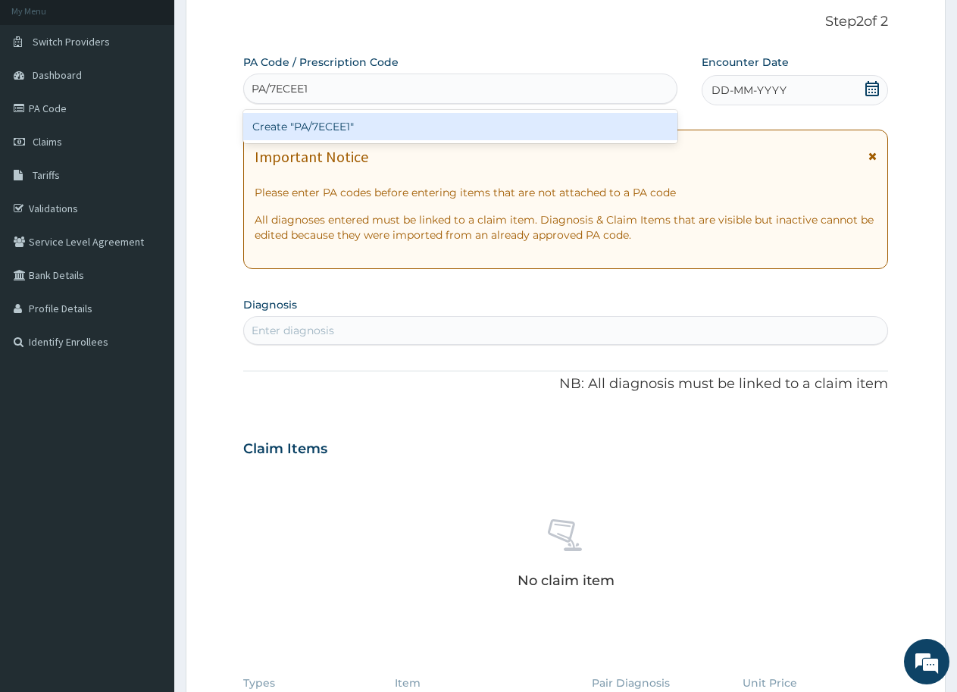
click at [354, 122] on div "Create "PA/7ECEE1"" at bounding box center [460, 126] width 434 height 27
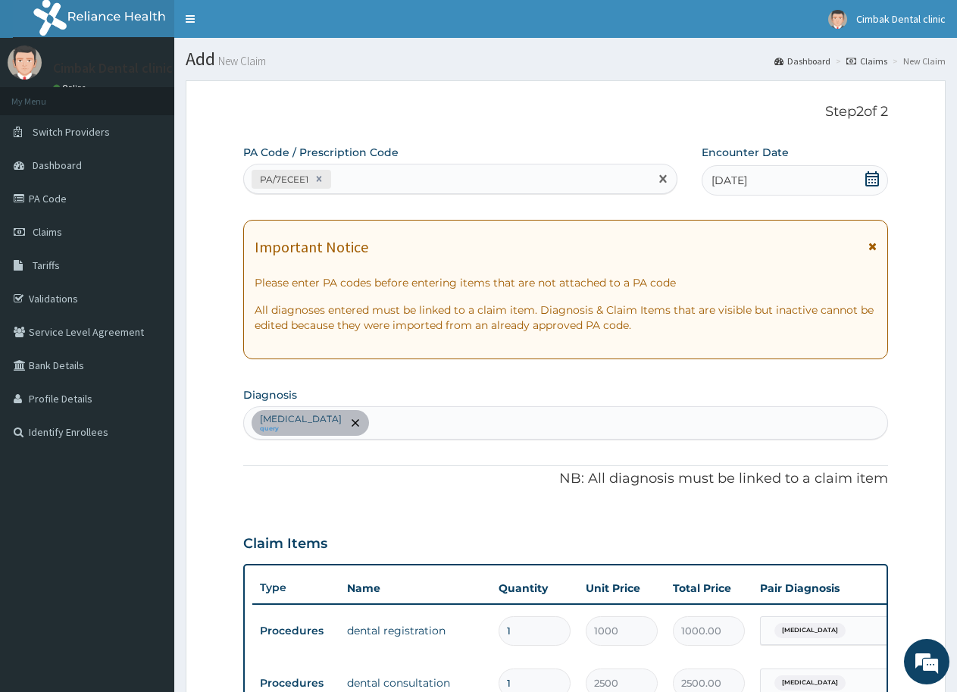
click at [454, 175] on div "PA/7ECEE1" at bounding box center [446, 179] width 405 height 25
paste input "PA/49D6ED"
type input "PA/49D6ED"
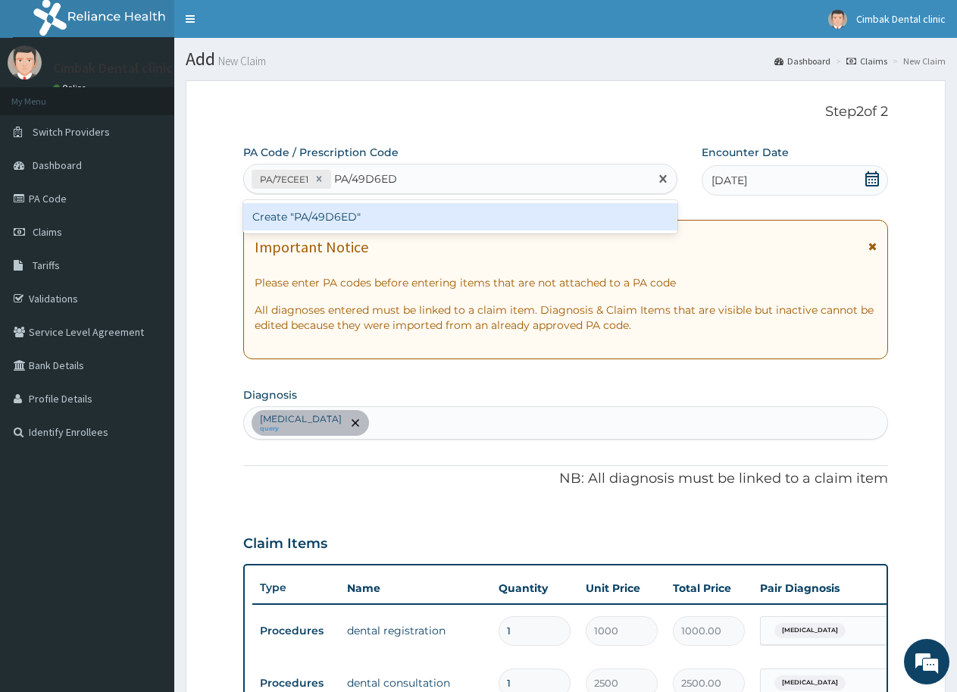
click at [371, 222] on div "Create "PA/49D6ED"" at bounding box center [460, 216] width 434 height 27
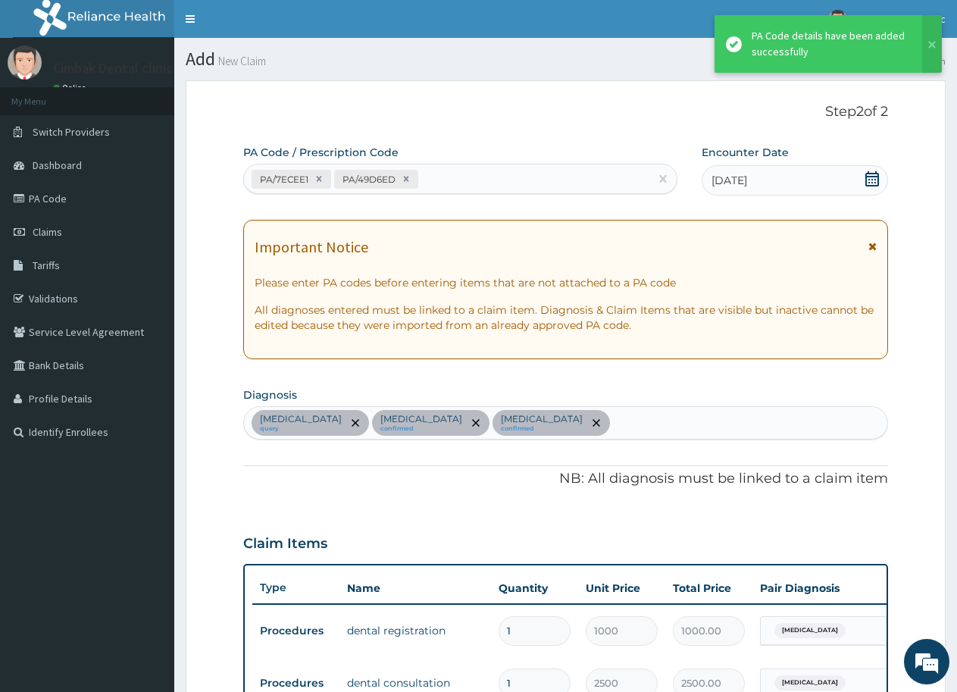
scroll to position [441, 0]
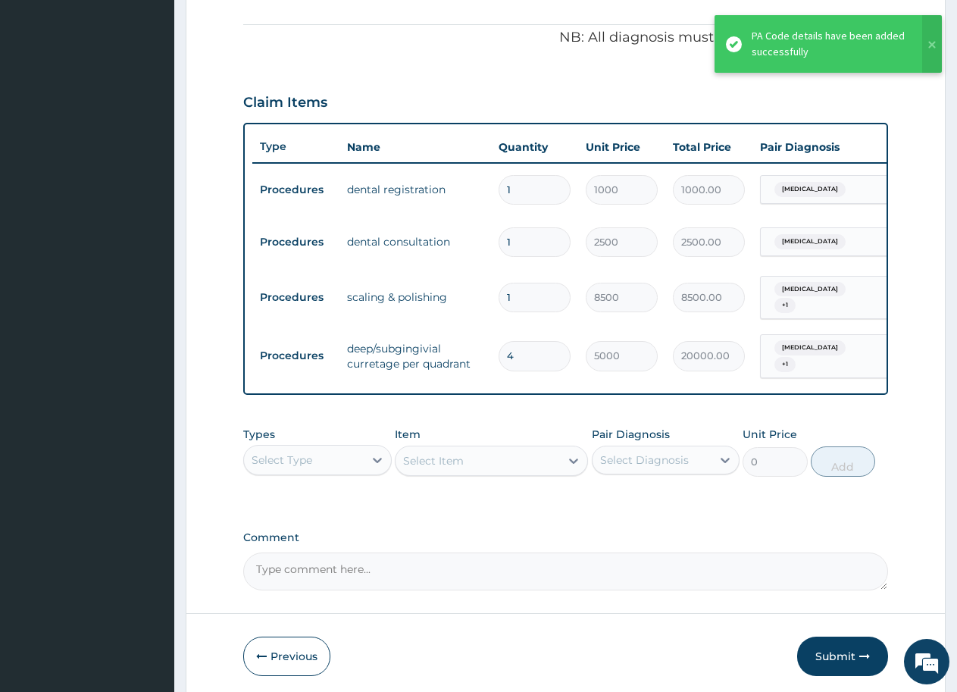
click at [497, 548] on div "Comment" at bounding box center [565, 560] width 645 height 59
click at [443, 564] on textarea "Comment" at bounding box center [565, 572] width 645 height 38
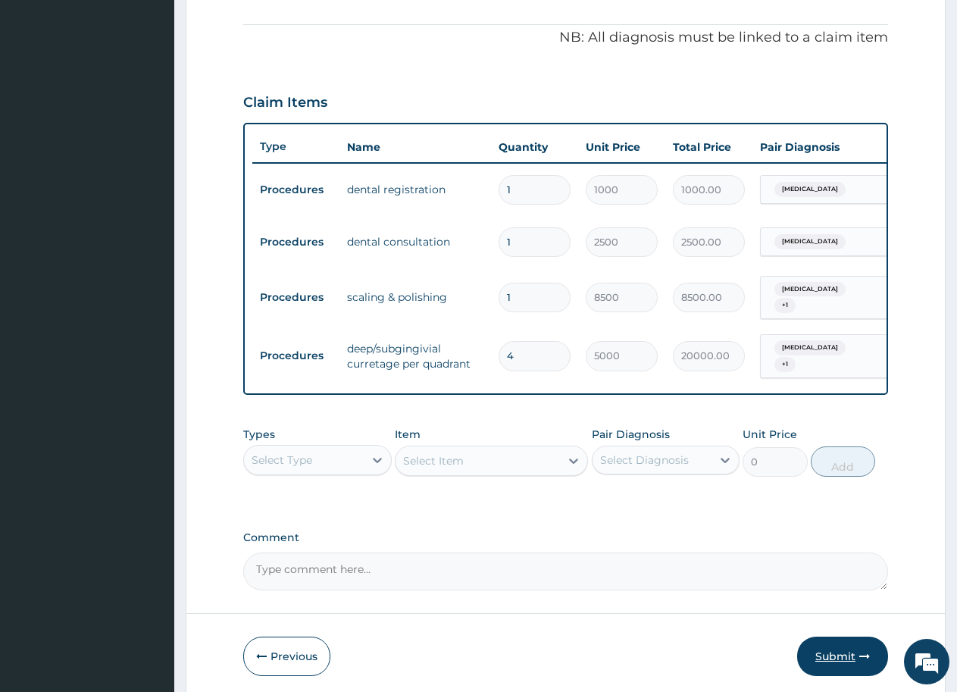
click at [837, 652] on button "Submit" at bounding box center [842, 656] width 91 height 39
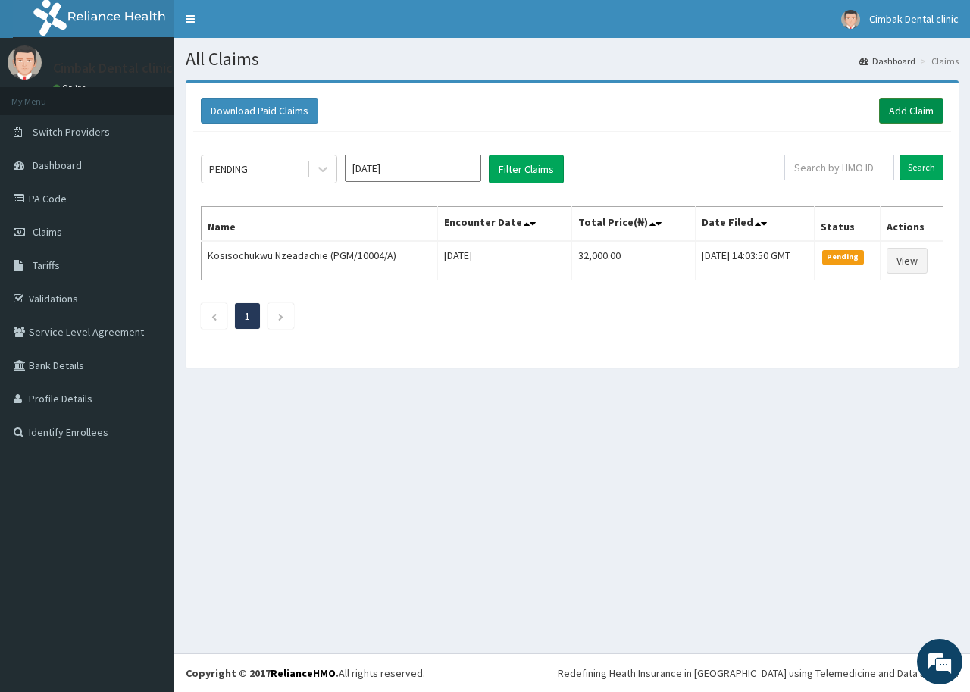
click at [913, 111] on link "Add Claim" at bounding box center [911, 111] width 64 height 26
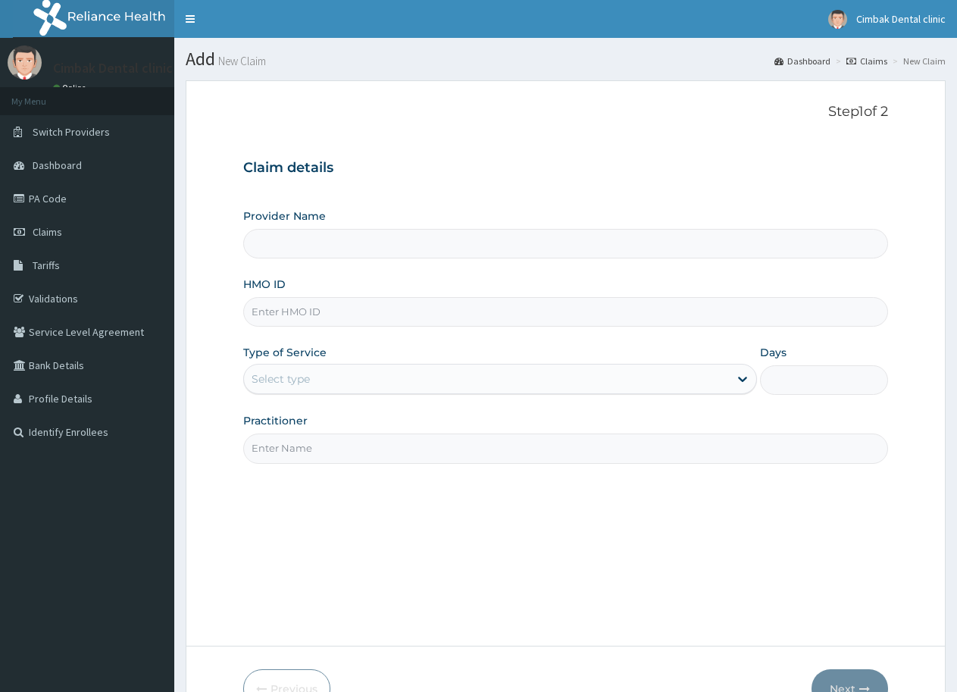
click at [427, 299] on input "HMO ID" at bounding box center [565, 312] width 645 height 30
paste input "TSE/10015/A"
type input "TSE/10015/A"
type input "Cimbak Dental Clinic - [GEOGRAPHIC_DATA]"
type input "TSE/10015/A"
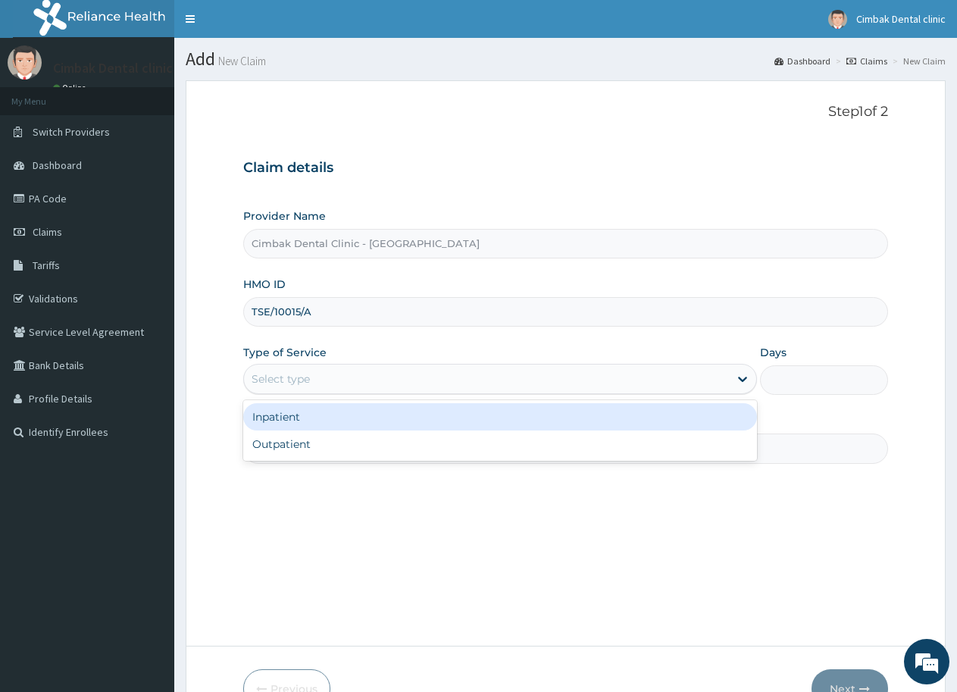
click at [449, 384] on div "Select type" at bounding box center [486, 379] width 484 height 24
drag, startPoint x: 388, startPoint y: 406, endPoint x: 381, endPoint y: 412, distance: 8.6
click at [386, 407] on div "Inpatient" at bounding box center [499, 416] width 513 height 27
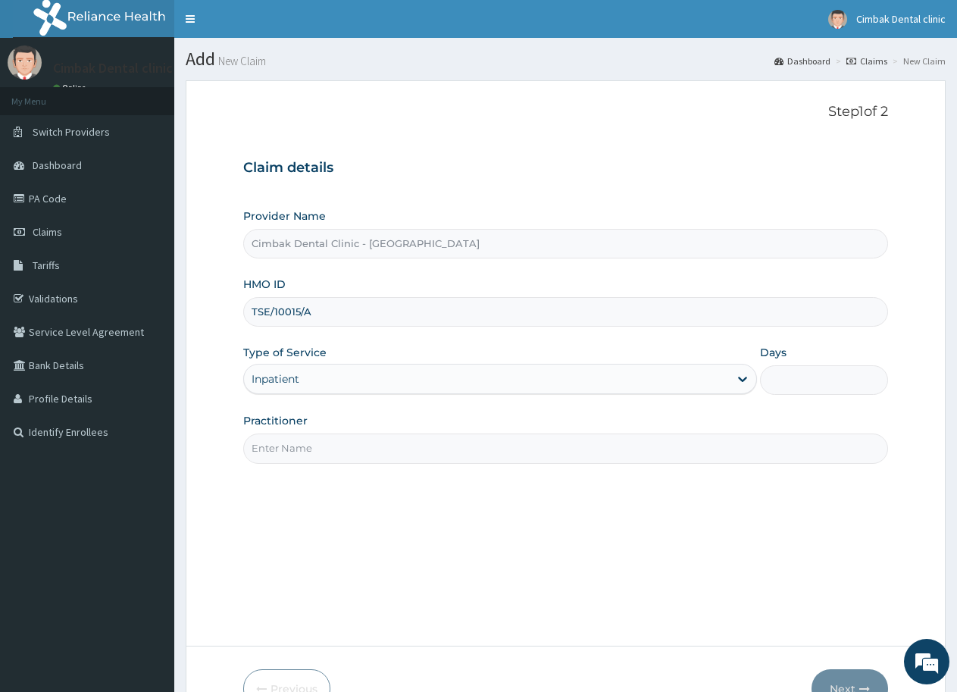
click at [398, 389] on div "Inpatient" at bounding box center [486, 379] width 484 height 24
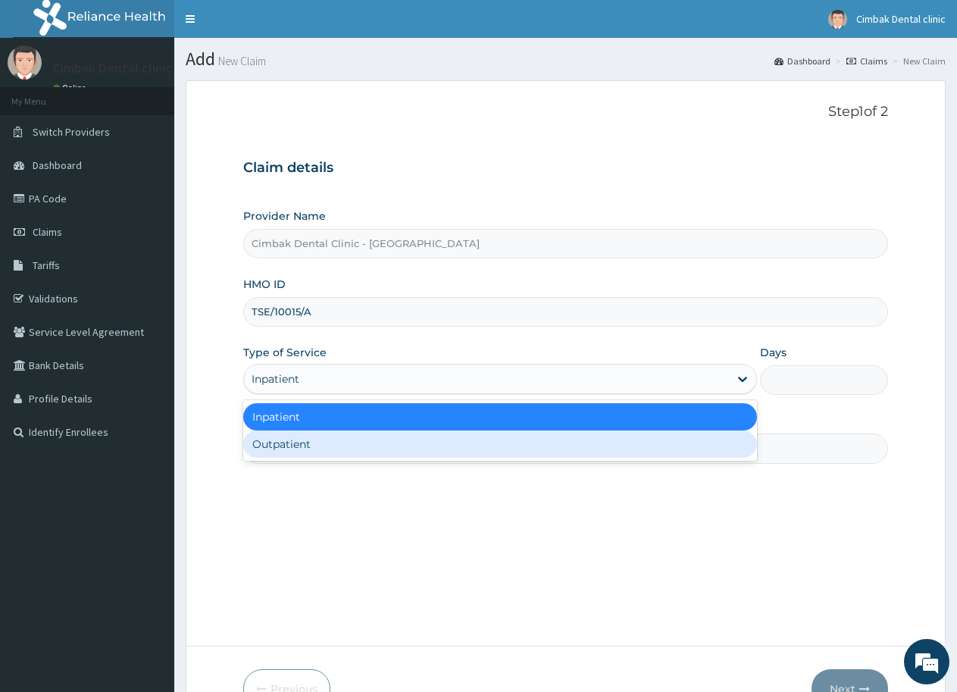
click at [386, 443] on div "Outpatient" at bounding box center [499, 444] width 513 height 27
type input "1"
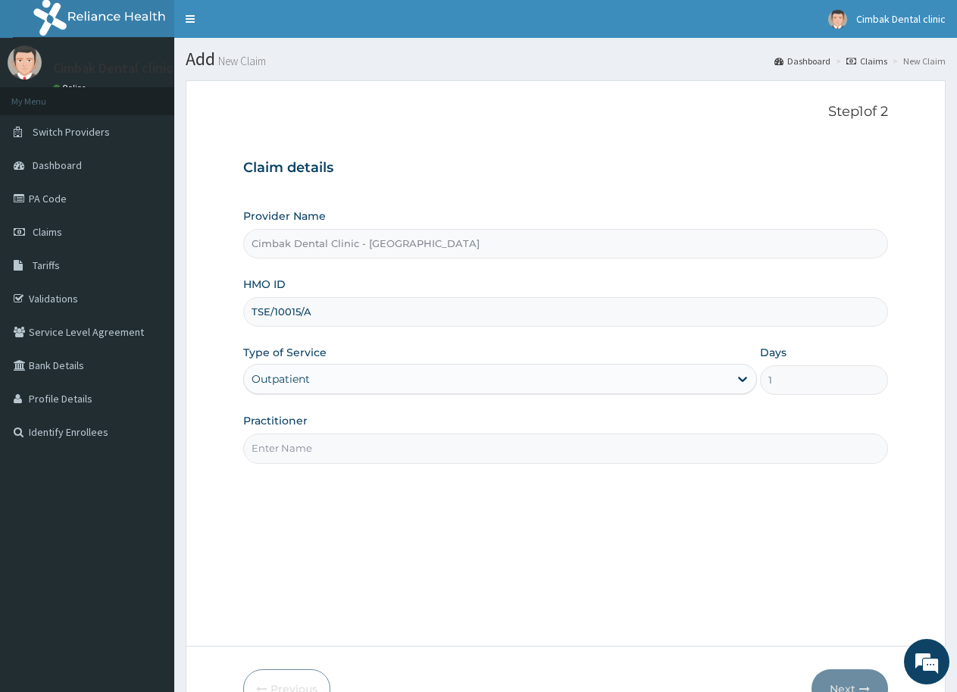
click at [396, 443] on input "Practitioner" at bounding box center [565, 449] width 645 height 30
type input "DR. MBAKOGU [PERSON_NAME]"
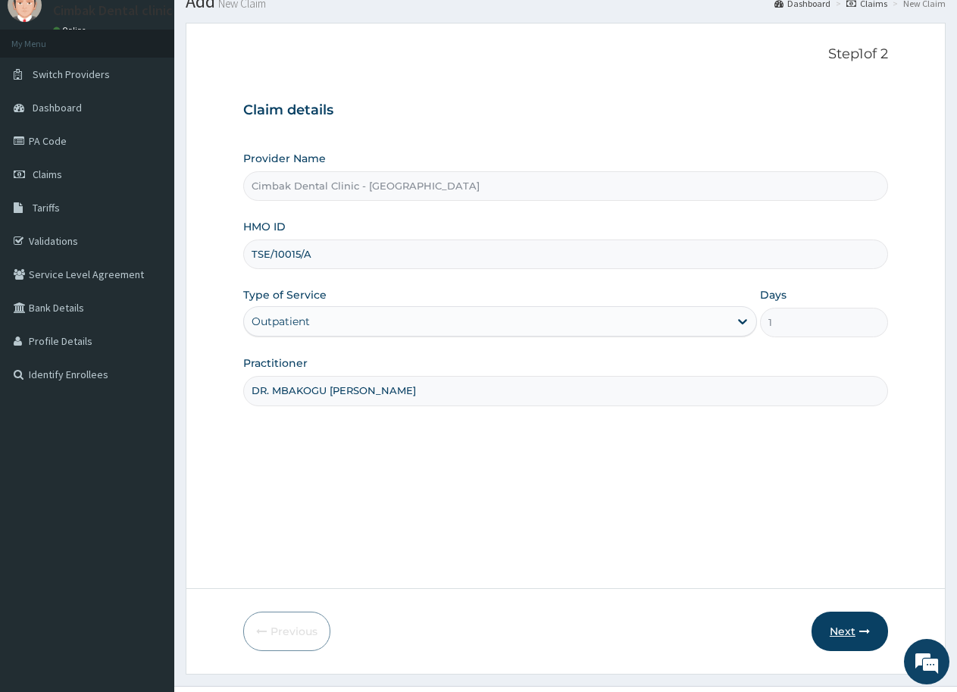
scroll to position [90, 0]
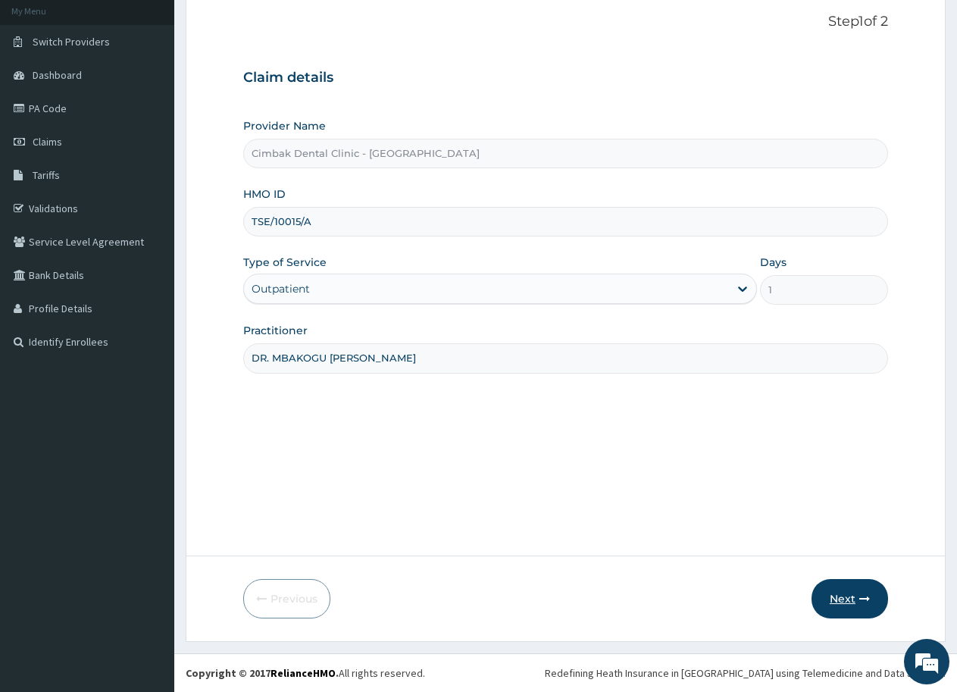
click at [832, 587] on button "Next" at bounding box center [850, 598] width 77 height 39
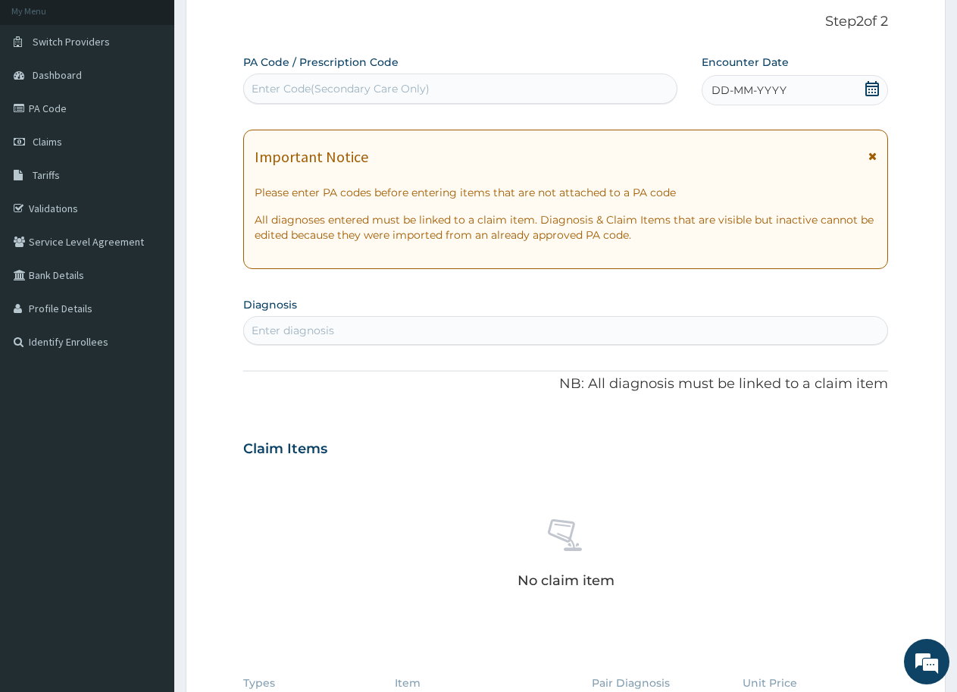
scroll to position [0, 0]
click at [280, 80] on div "Enter Code(Secondary Care Only)" at bounding box center [460, 89] width 433 height 24
paste input "PA/599B4E"
type input "PA/599B4E"
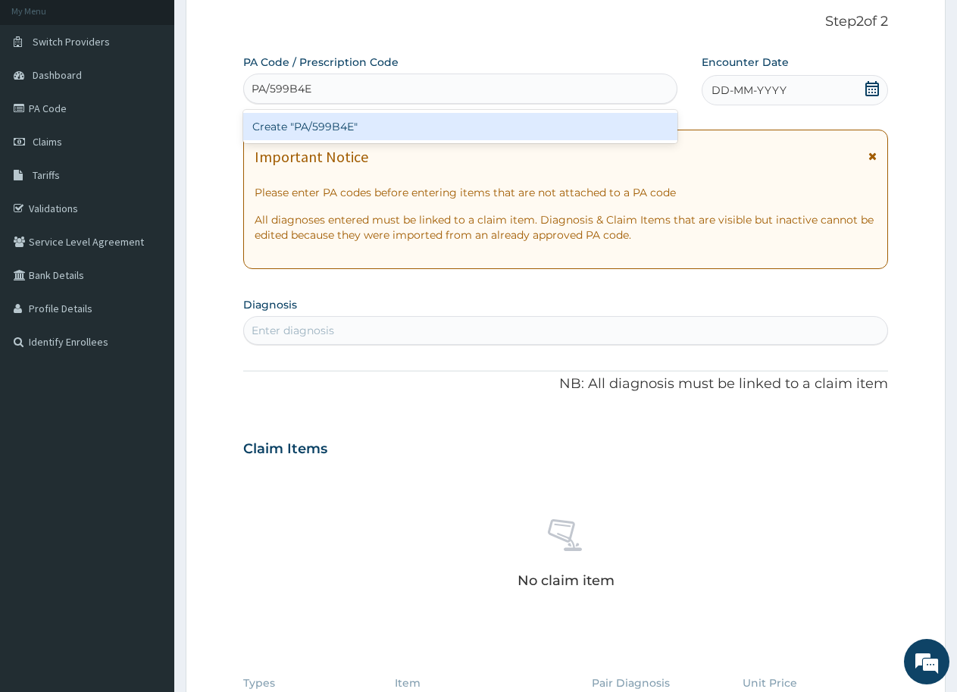
click at [309, 117] on div "Create "PA/599B4E"" at bounding box center [460, 126] width 434 height 27
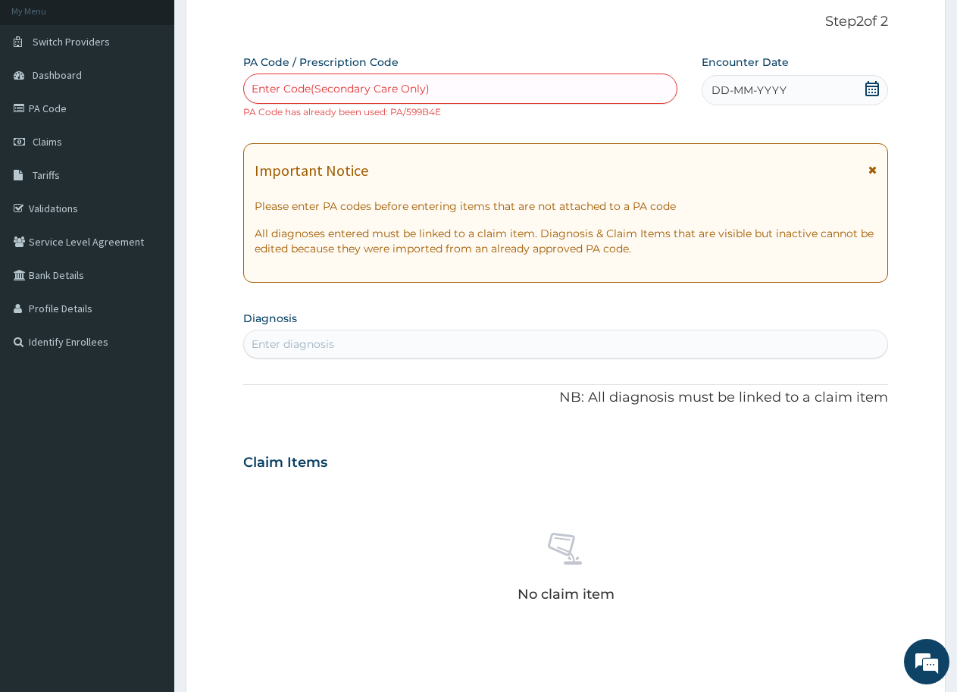
click at [371, 89] on div "Enter Code(Secondary Care Only)" at bounding box center [341, 88] width 178 height 15
paste input "PA/599B4E"
type input "PA/599B4E"
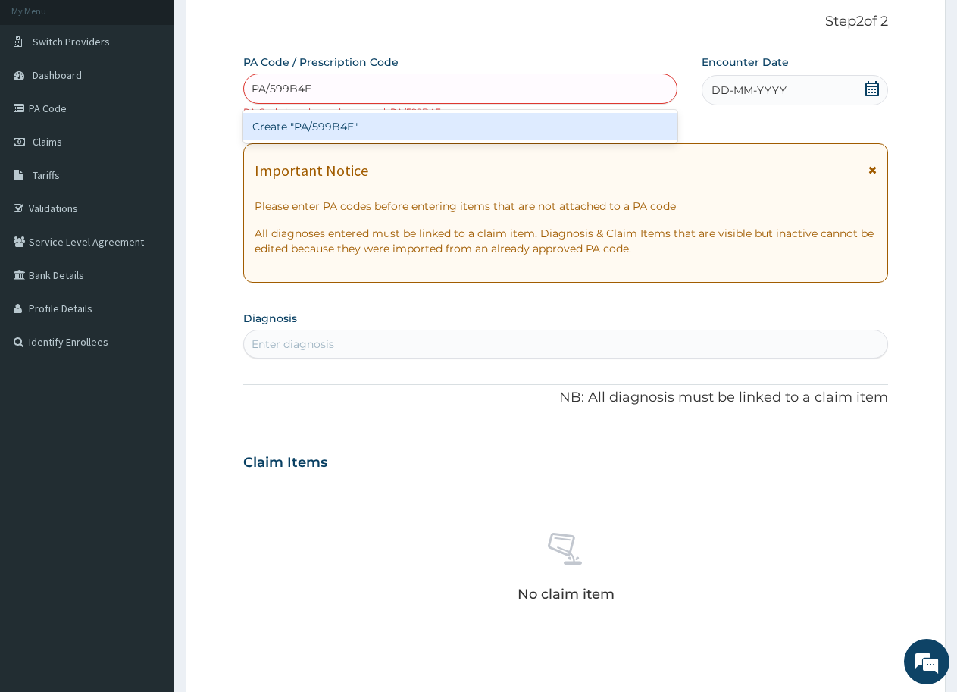
click at [323, 123] on div "Create "PA/599B4E"" at bounding box center [460, 126] width 434 height 27
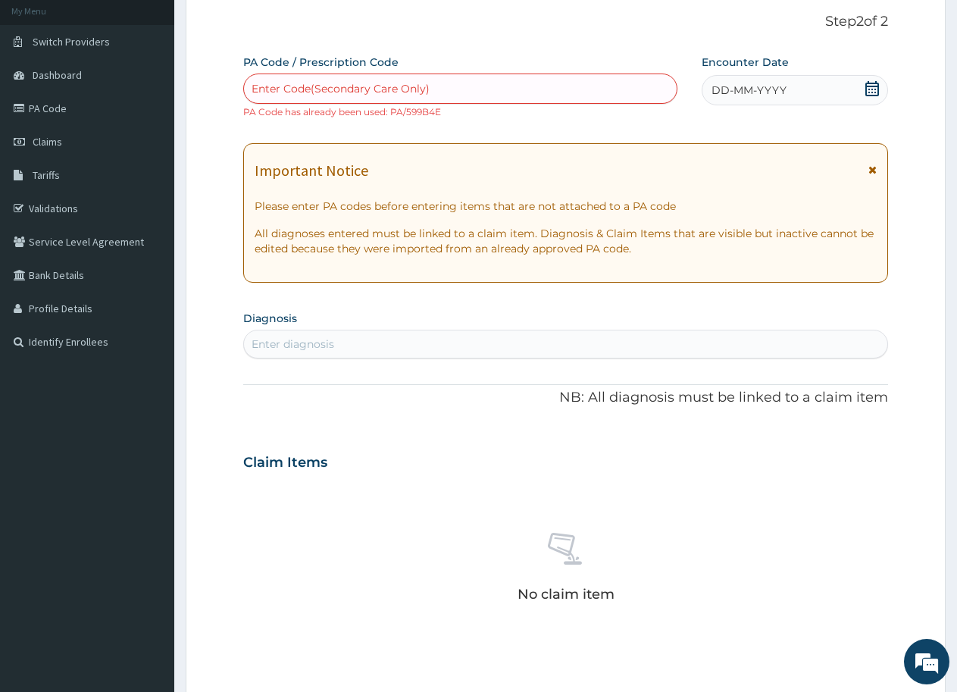
click at [412, 88] on div "Enter Code(Secondary Care Only)" at bounding box center [341, 88] width 178 height 15
paste input "PA/599B4E"
type input "PA/599B4E"
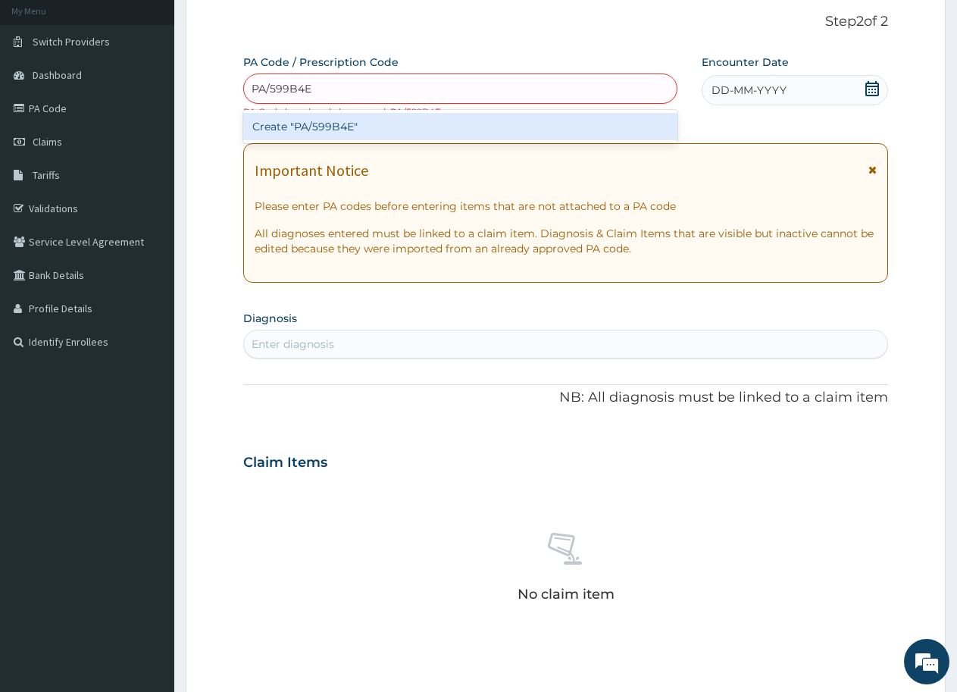
click at [343, 127] on div "Create "PA/599B4E"" at bounding box center [460, 126] width 434 height 27
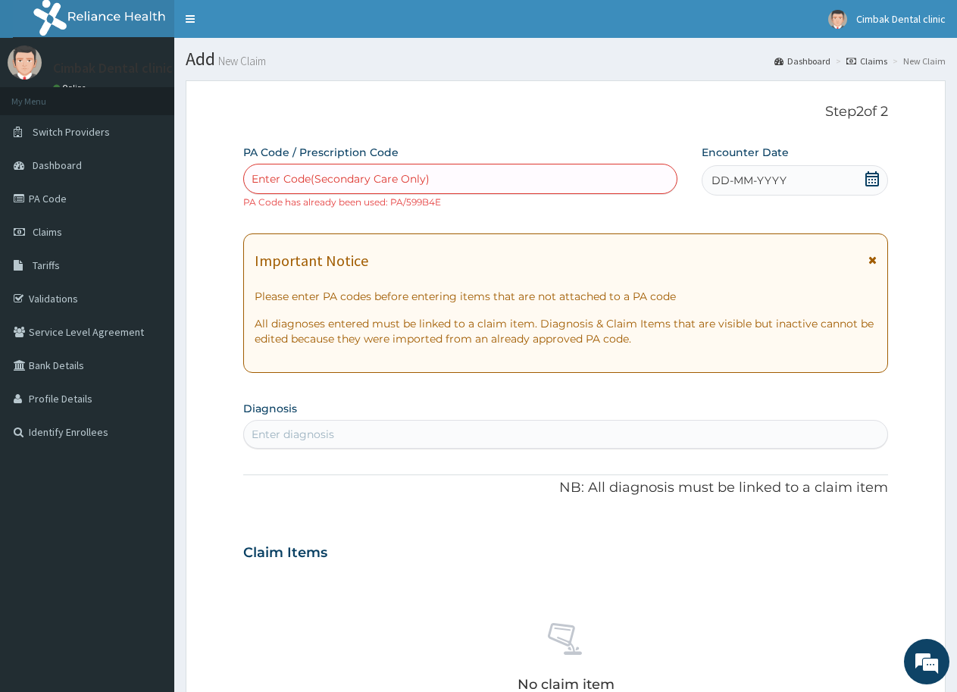
click at [412, 177] on div "Enter Code(Secondary Care Only)" at bounding box center [341, 178] width 178 height 15
paste input "PA/8381C0"
type input "PA/8381C0"
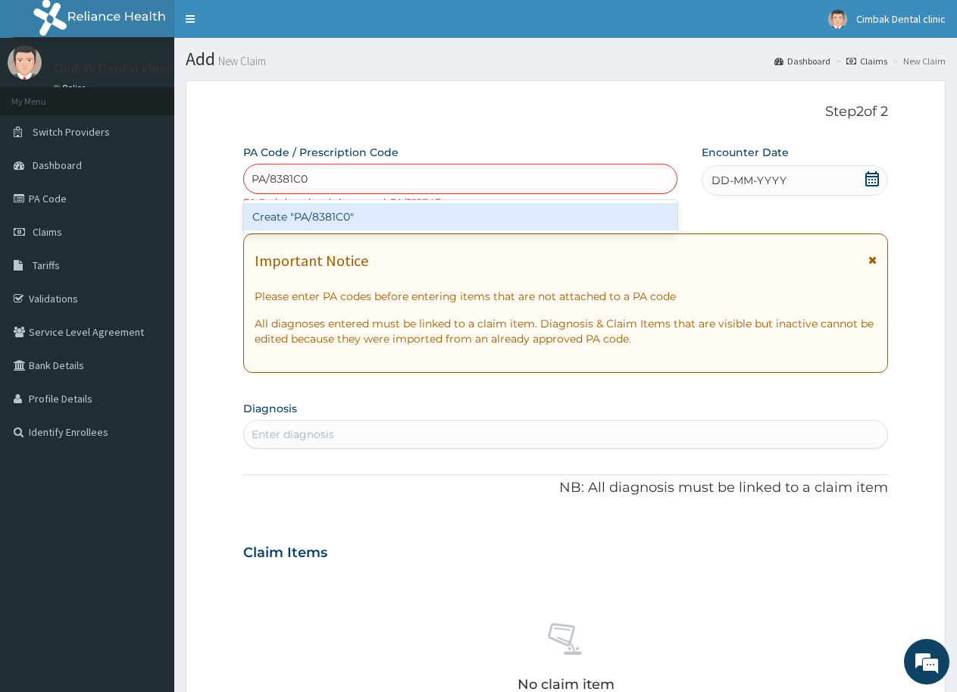
click at [384, 221] on div "Create "PA/8381C0"" at bounding box center [460, 216] width 434 height 27
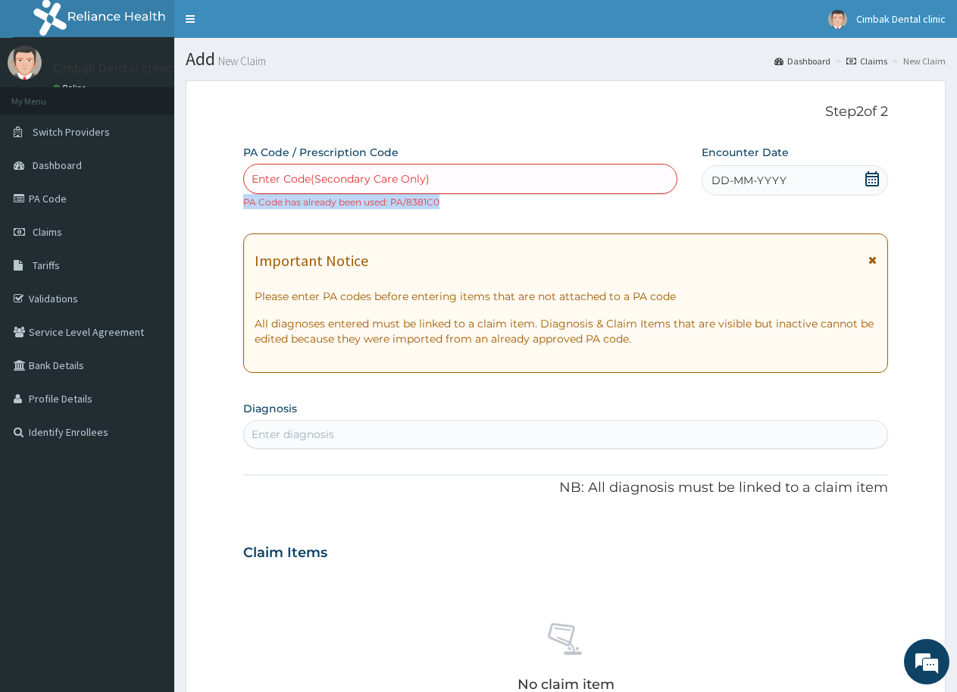
drag, startPoint x: 448, startPoint y: 206, endPoint x: 240, endPoint y: 173, distance: 210.3
click at [240, 173] on form "Step 2 of 2 PA Code / Prescription Code Enter Code(Secondary Care Only) PA Code…" at bounding box center [566, 566] width 760 height 972
drag, startPoint x: 282, startPoint y: 177, endPoint x: 270, endPoint y: 180, distance: 12.3
click at [270, 180] on div "Enter Code(Secondary Care Only)" at bounding box center [341, 178] width 178 height 15
paste input "PA/8381C0"
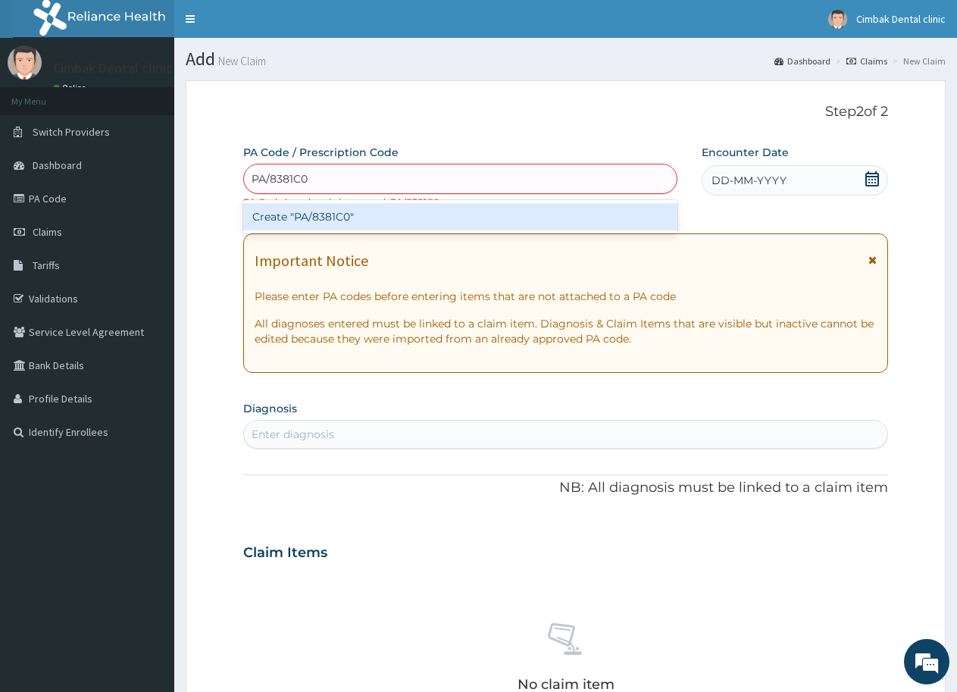
type input "PA/8381C0"
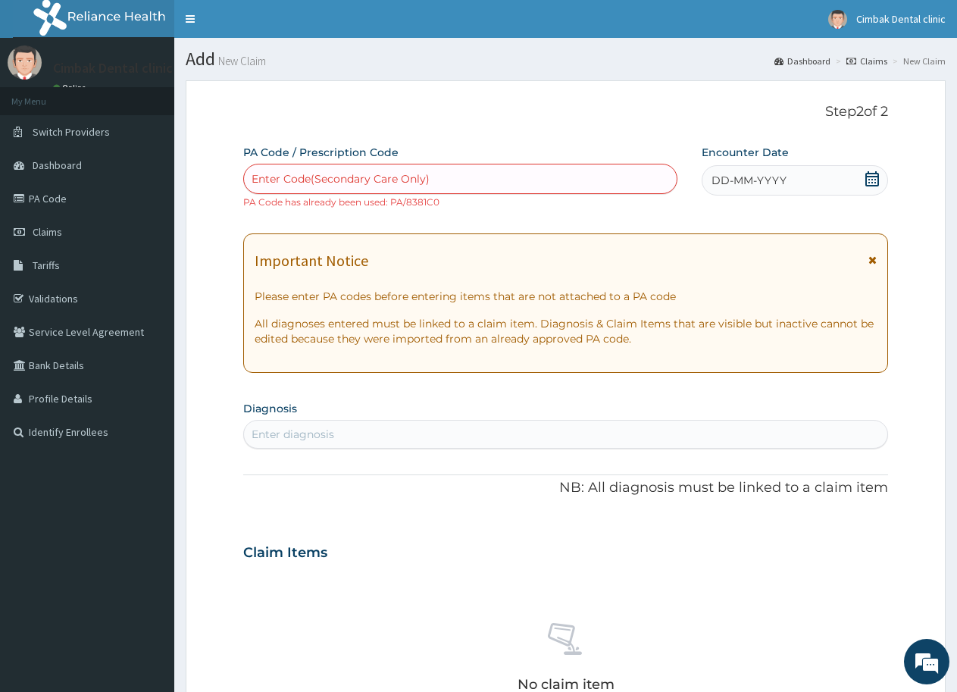
click at [872, 177] on icon at bounding box center [873, 178] width 14 height 15
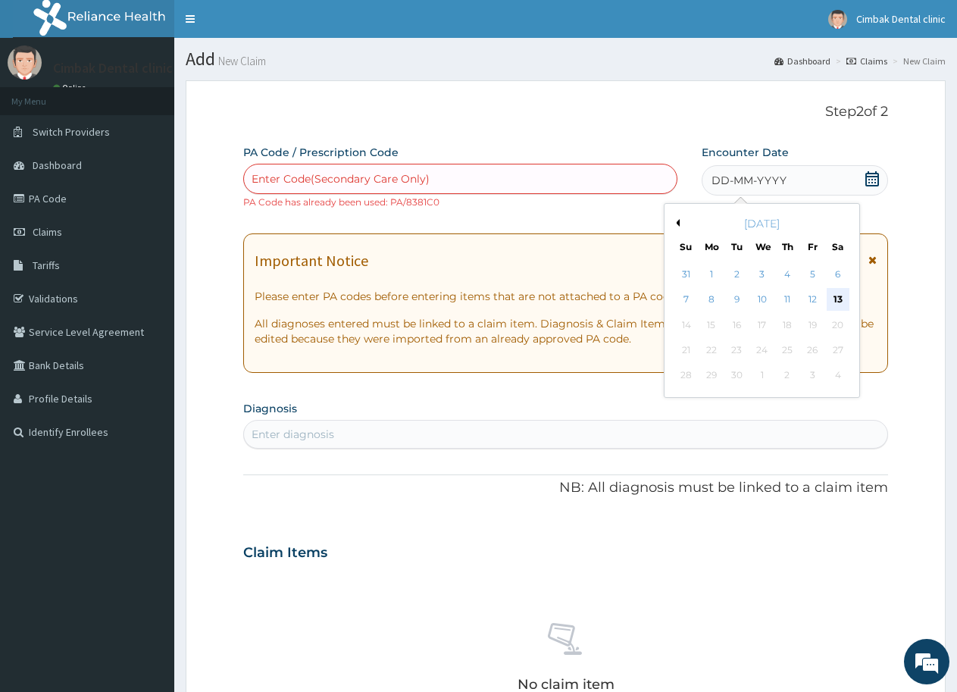
click at [832, 295] on div "13" at bounding box center [838, 300] width 23 height 23
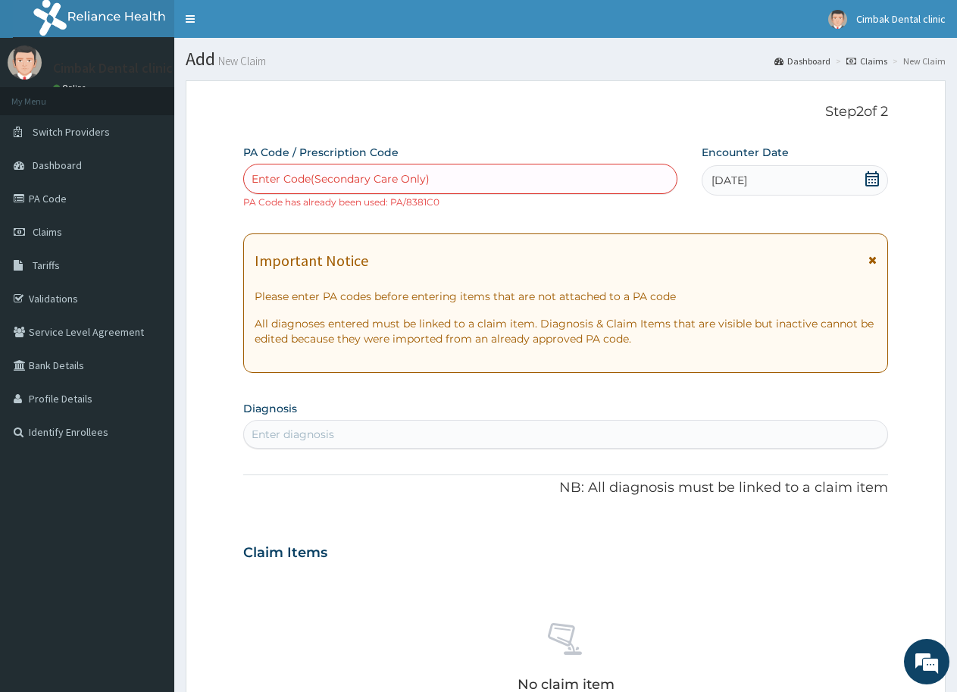
click at [866, 177] on icon at bounding box center [873, 178] width 14 height 15
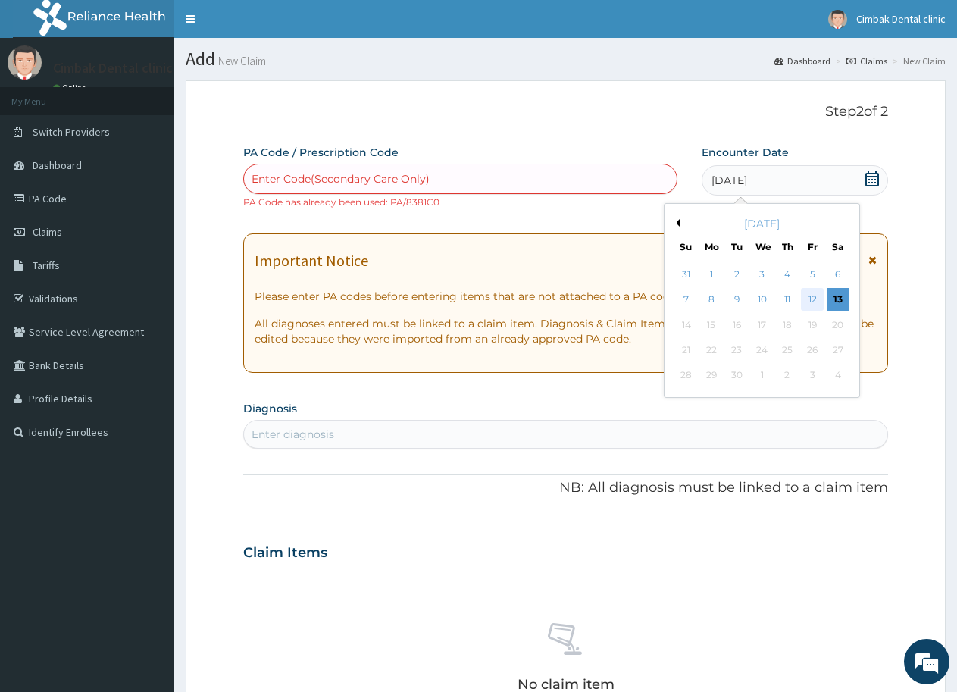
click at [812, 295] on div "12" at bounding box center [812, 300] width 23 height 23
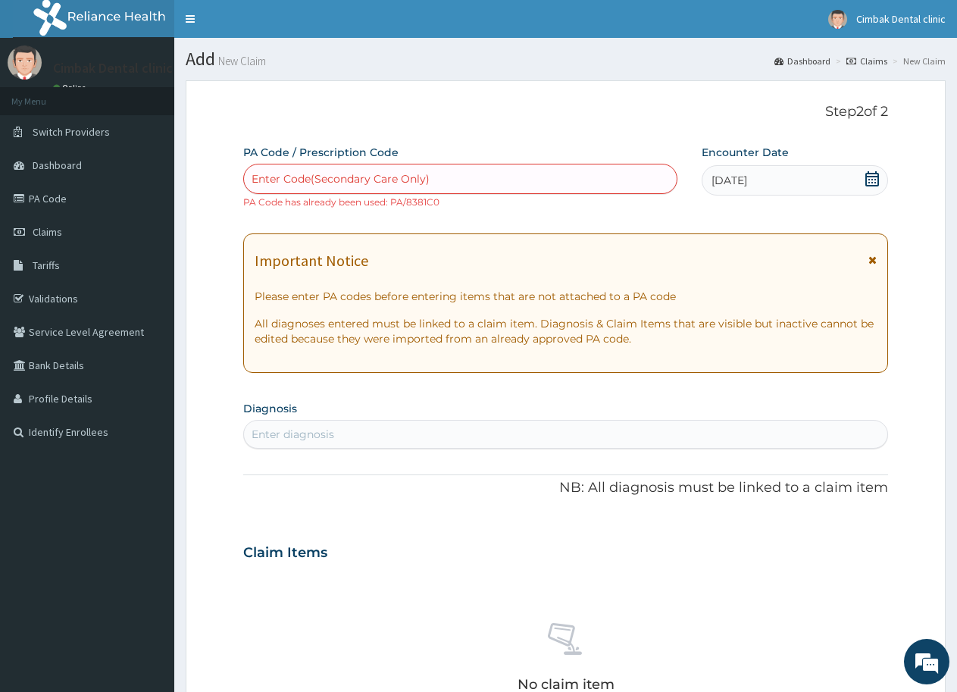
click at [578, 179] on div "Enter Code(Secondary Care Only)" at bounding box center [460, 179] width 433 height 24
paste input "PA/8381C0"
type input "PA/8381C0"
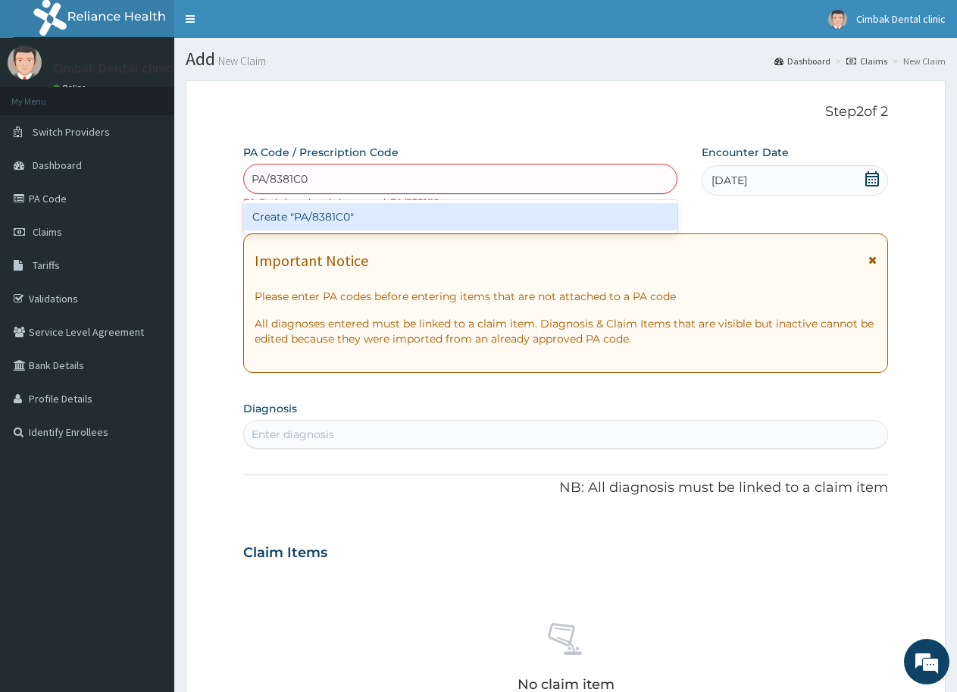
click at [471, 208] on div "Create "PA/8381C0"" at bounding box center [460, 216] width 434 height 27
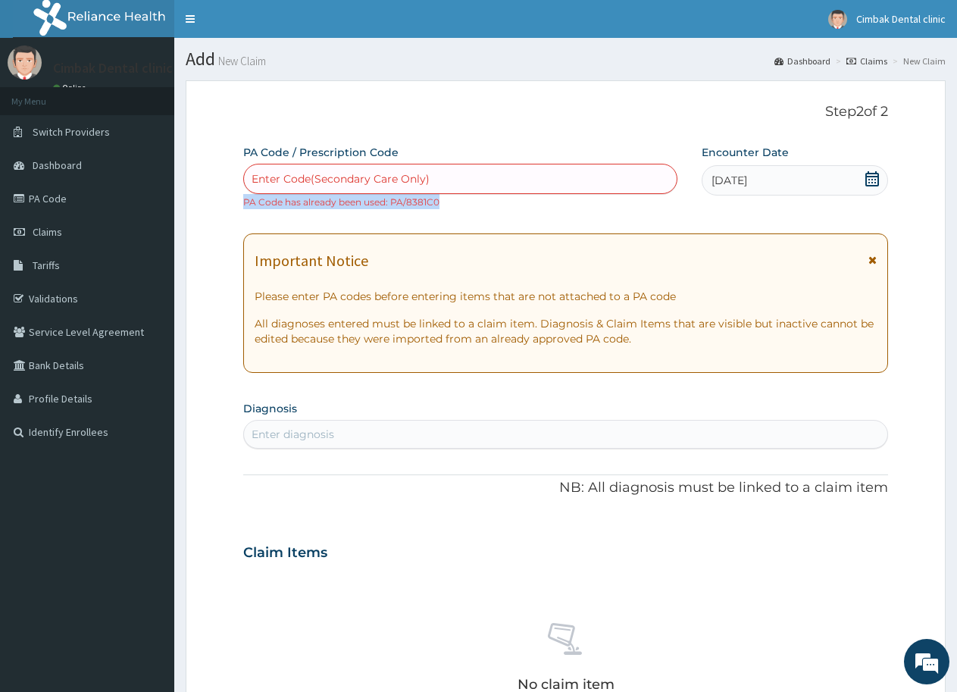
drag, startPoint x: 466, startPoint y: 210, endPoint x: 241, endPoint y: 173, distance: 228.1
click at [243, 173] on div "PA Code / Prescription Code Enter Code(Secondary Care Only) PA Code has already…" at bounding box center [565, 544] width 645 height 798
copy div "PA Code has already been used: PA/8381C0"
click at [51, 229] on span "Claims" at bounding box center [48, 232] width 30 height 14
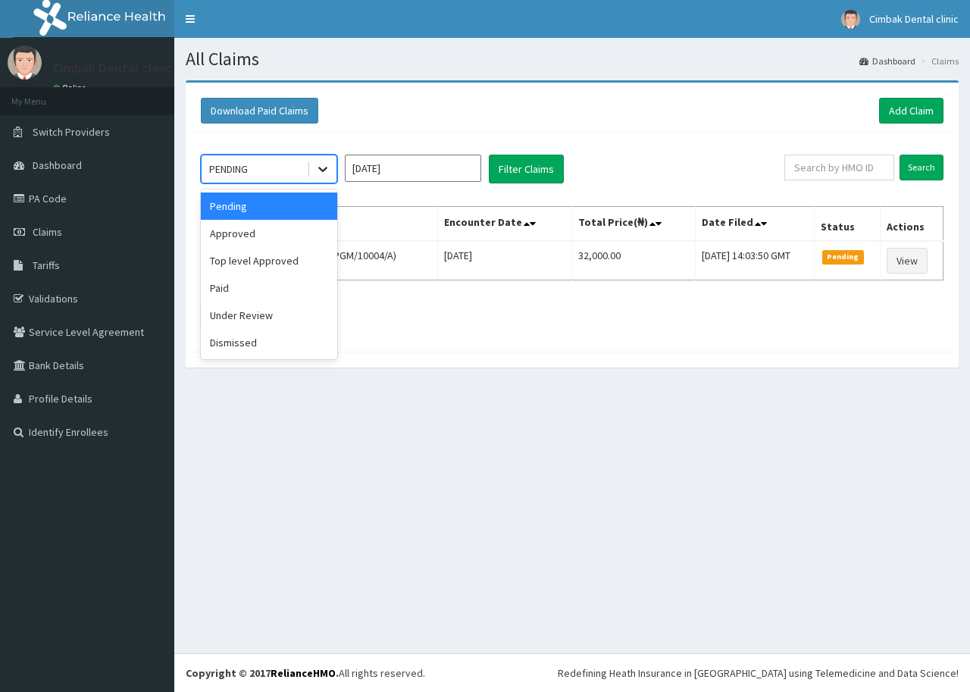
click at [316, 168] on icon at bounding box center [322, 168] width 15 height 15
click at [315, 169] on div at bounding box center [322, 168] width 27 height 27
click at [264, 236] on div "Approved" at bounding box center [269, 233] width 136 height 27
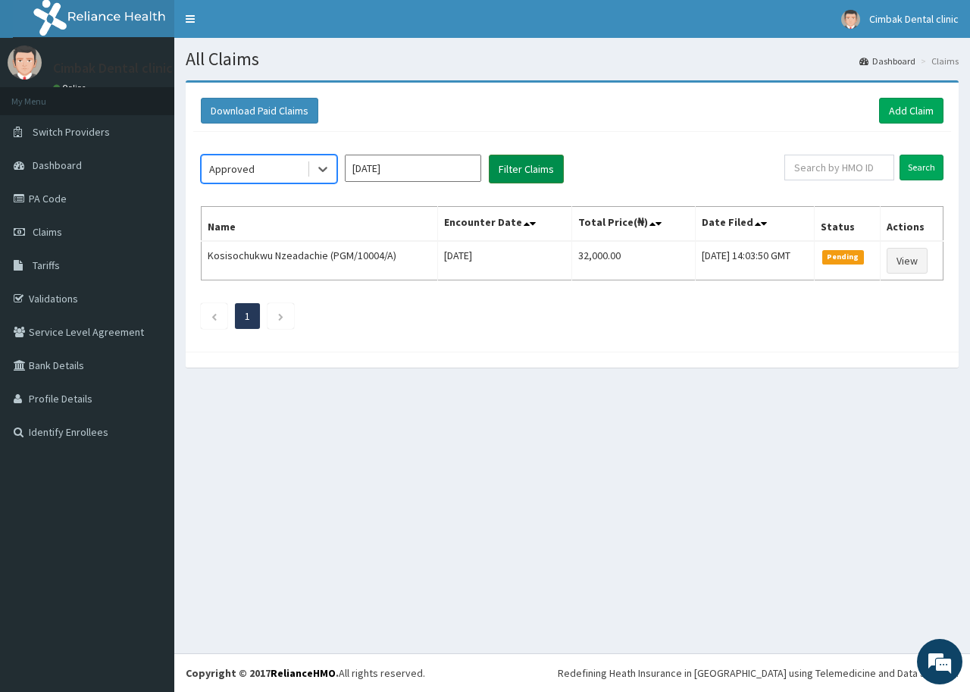
click at [547, 166] on button "Filter Claims" at bounding box center [526, 169] width 75 height 29
click at [509, 171] on button "Filter Claims" at bounding box center [526, 169] width 75 height 29
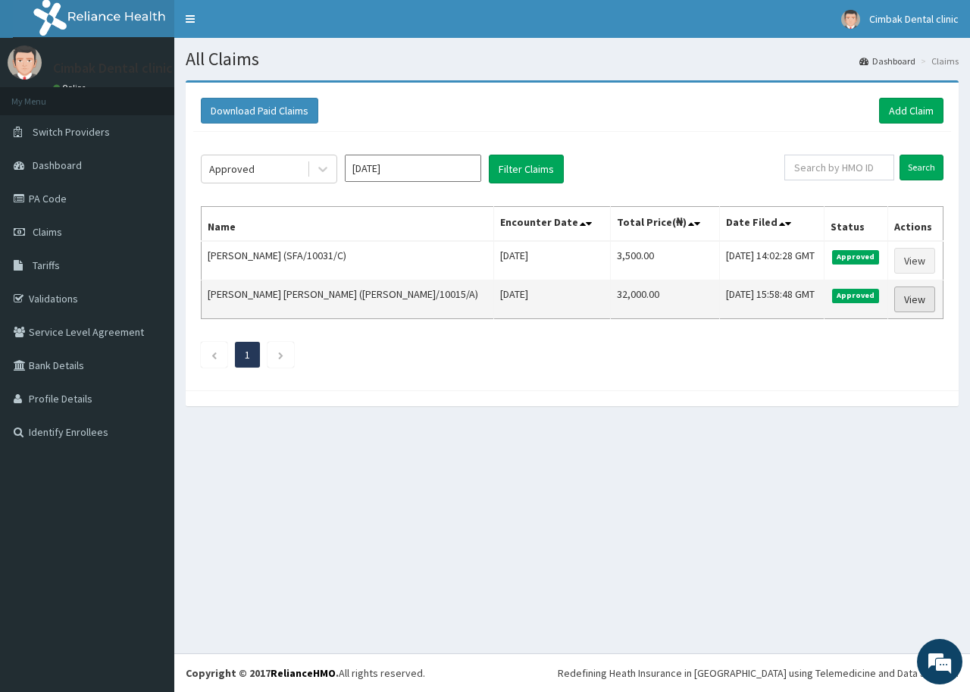
click at [901, 303] on link "View" at bounding box center [914, 299] width 41 height 26
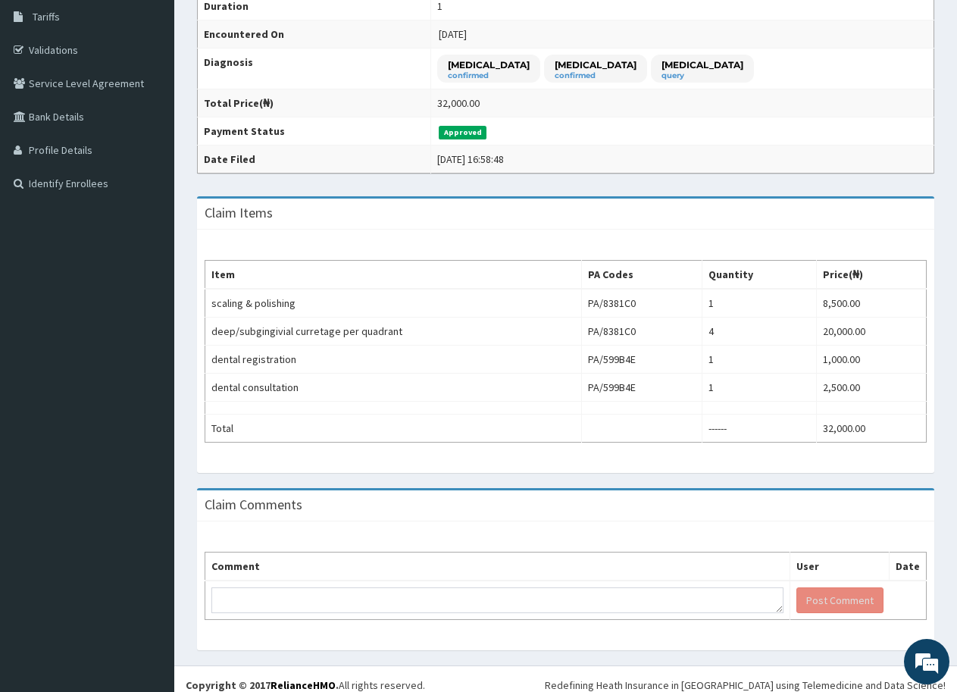
scroll to position [261, 0]
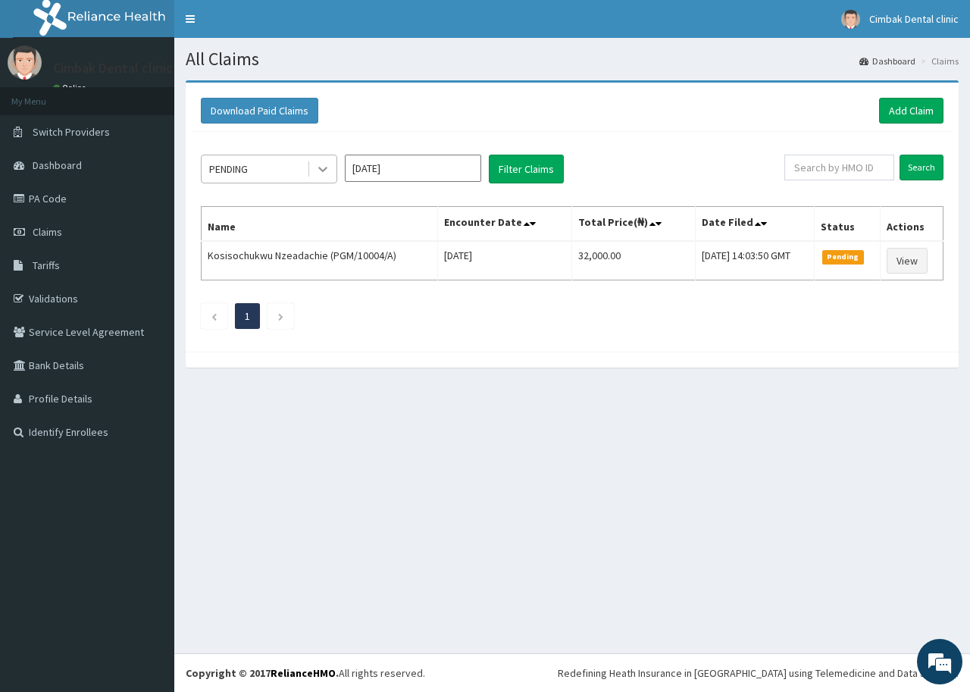
click at [318, 169] on icon at bounding box center [322, 168] width 15 height 15
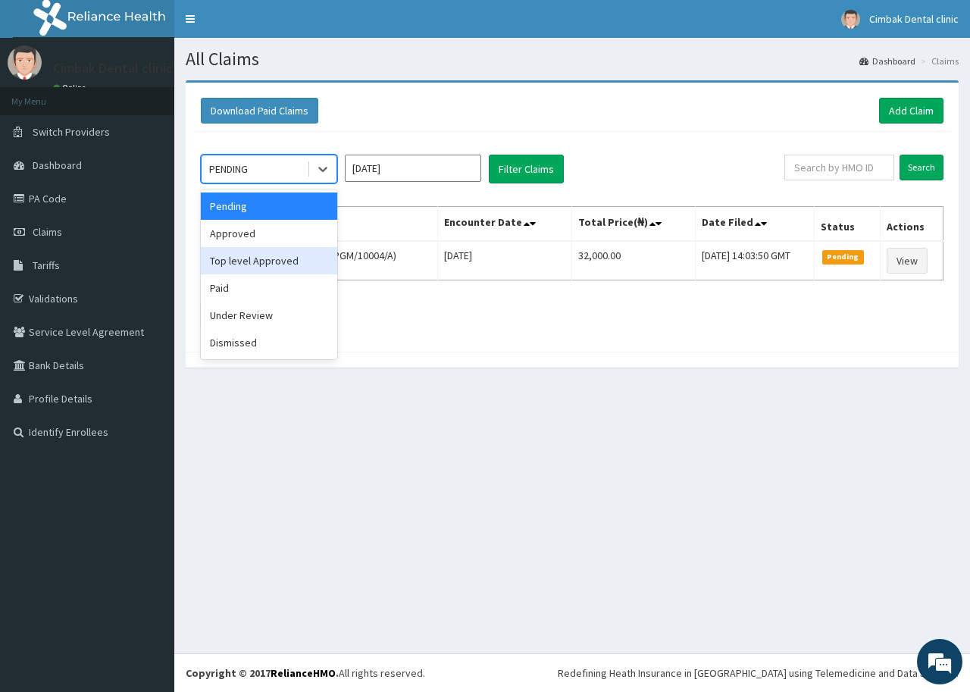
click at [280, 256] on div "Top level Approved" at bounding box center [269, 260] width 136 height 27
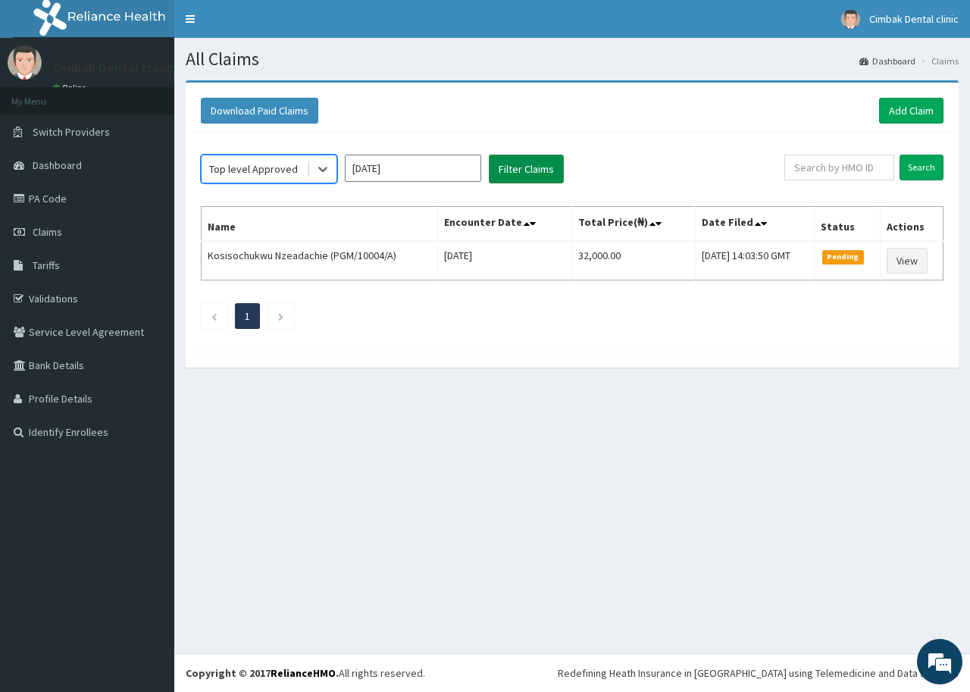
click at [542, 167] on button "Filter Claims" at bounding box center [526, 169] width 75 height 29
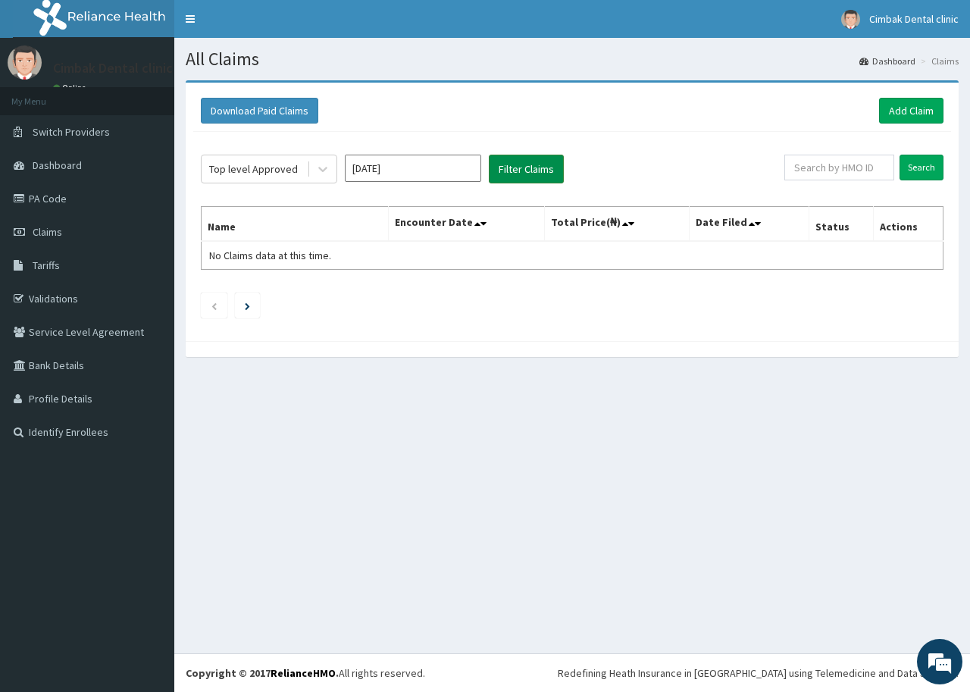
click at [518, 165] on button "Filter Claims" at bounding box center [526, 169] width 75 height 29
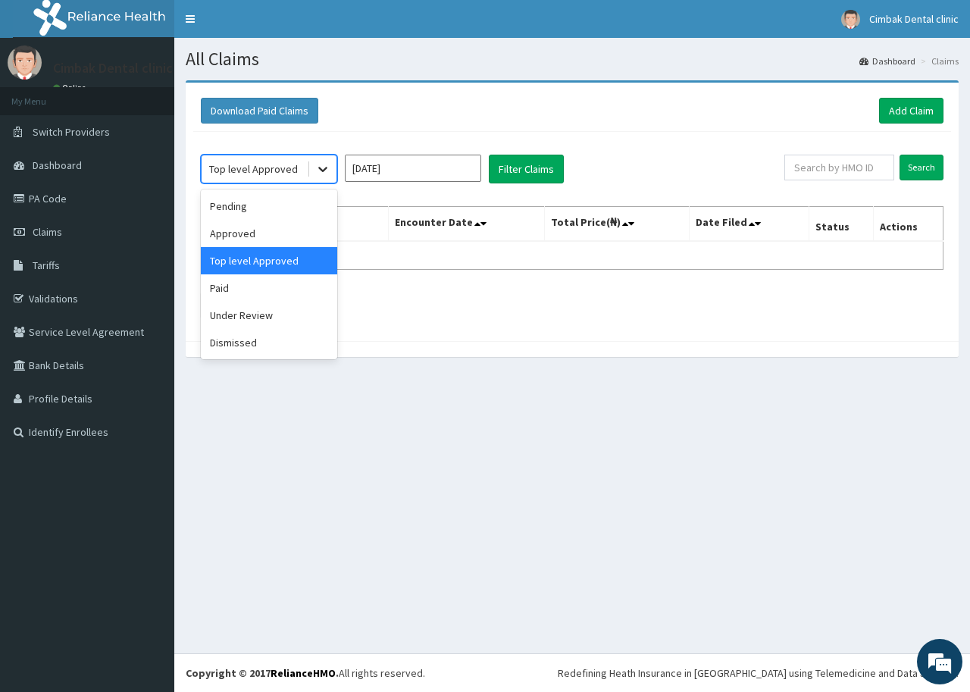
click at [321, 179] on div at bounding box center [322, 168] width 27 height 27
click at [267, 235] on div "Approved" at bounding box center [269, 233] width 136 height 27
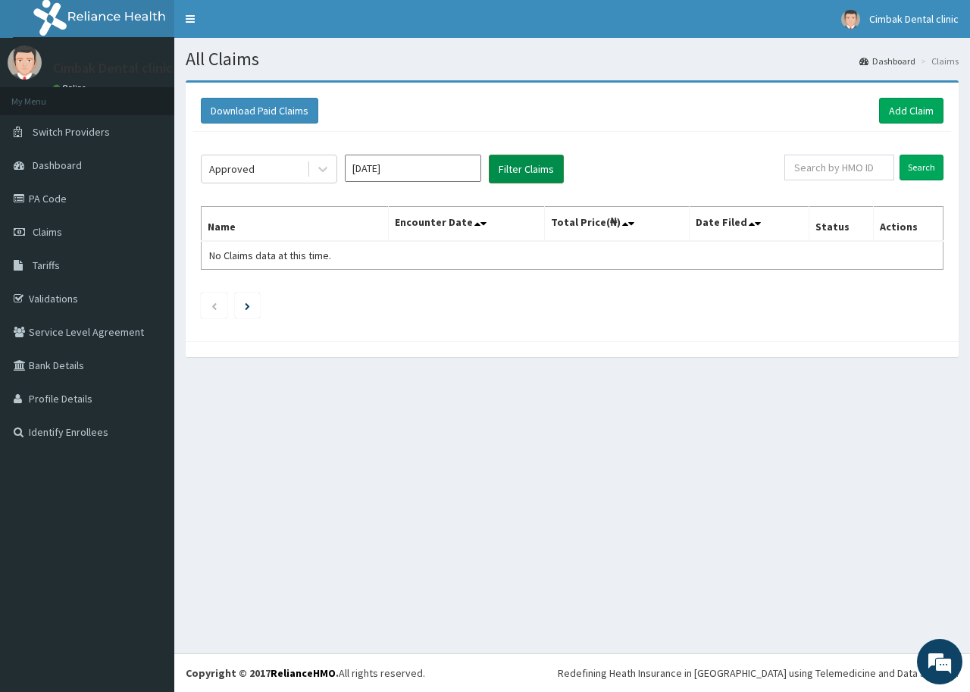
click at [514, 172] on button "Filter Claims" at bounding box center [526, 169] width 75 height 29
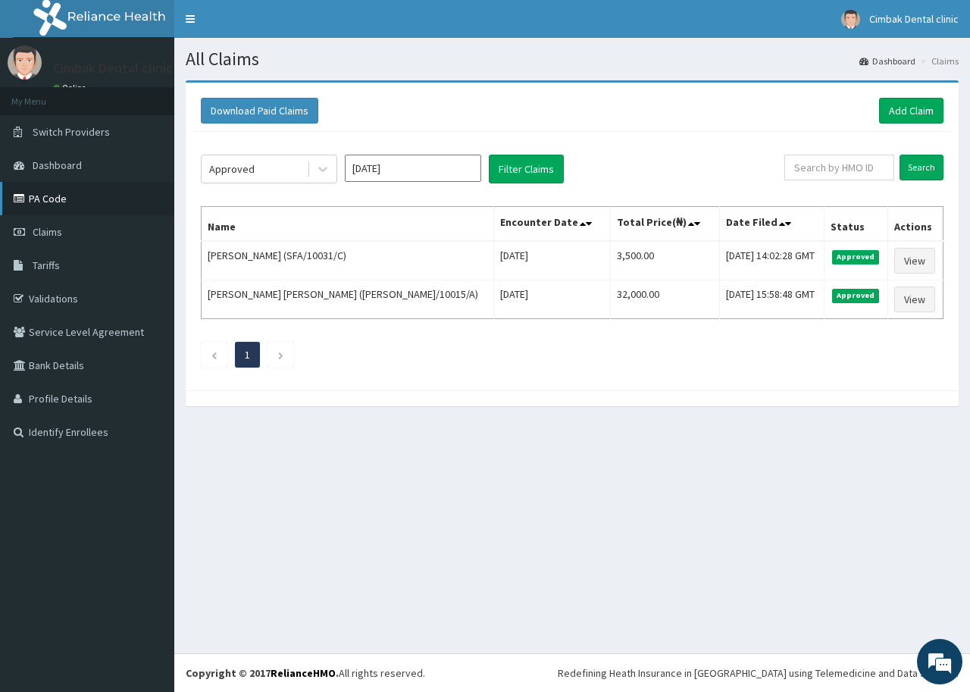
click at [58, 196] on link "PA Code" at bounding box center [87, 198] width 174 height 33
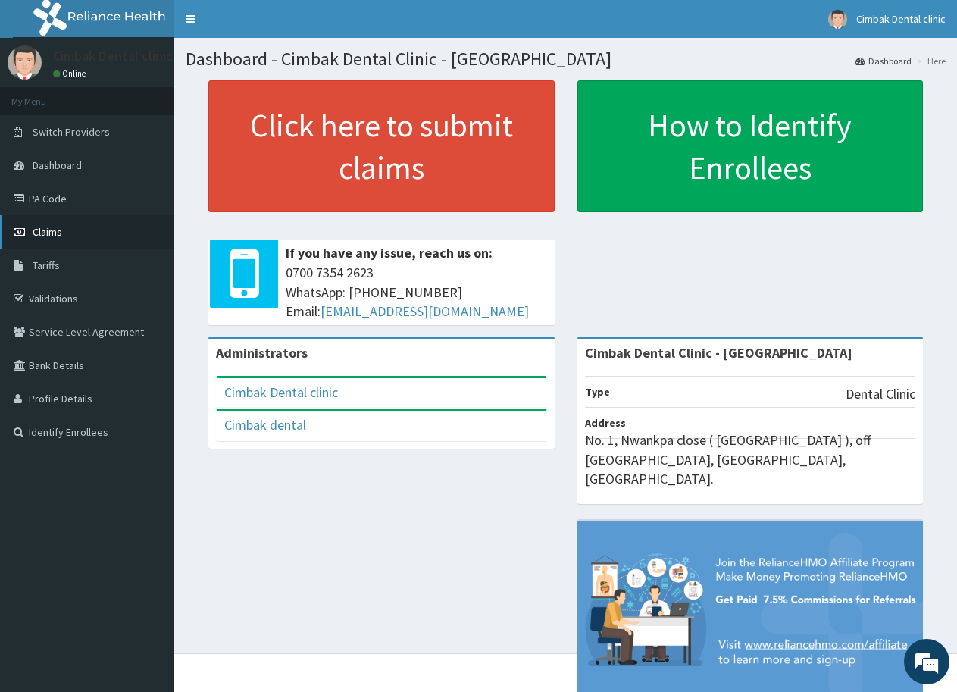
click at [61, 225] on link "Claims" at bounding box center [87, 231] width 174 height 33
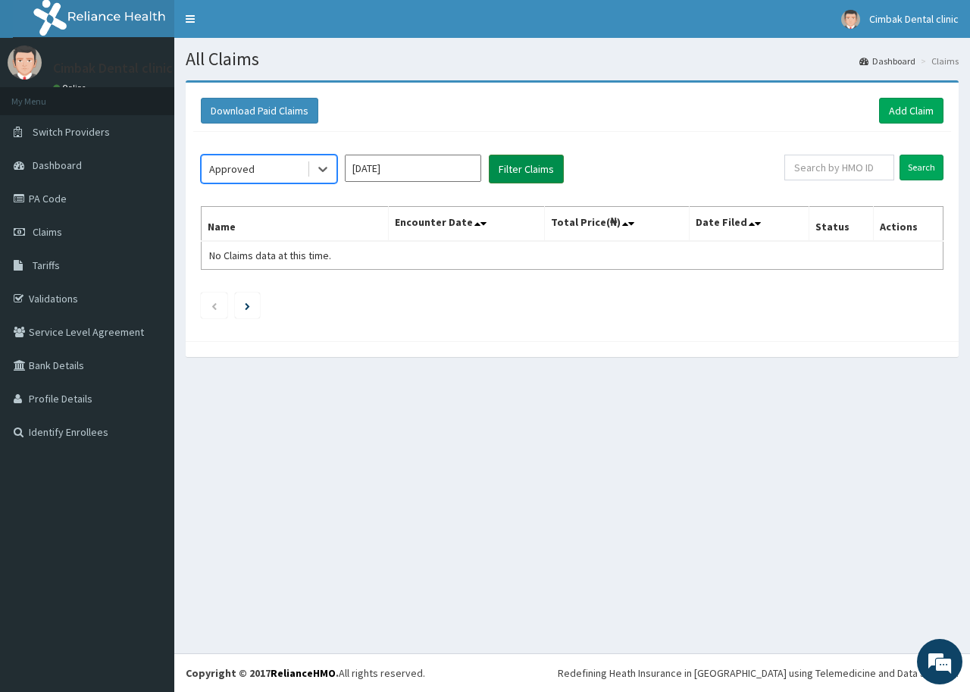
click at [504, 169] on button "Filter Claims" at bounding box center [526, 169] width 75 height 29
